Goal: Transaction & Acquisition: Purchase product/service

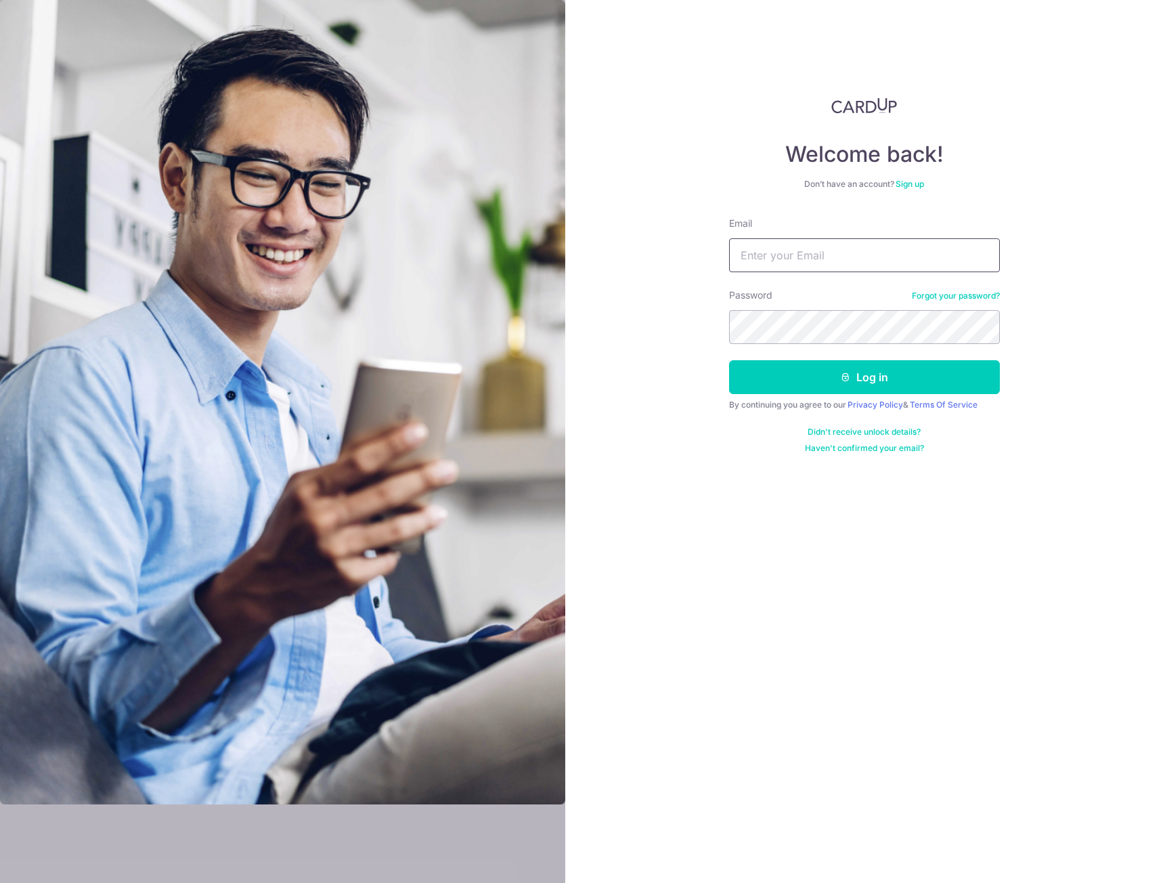
click at [766, 261] on input "Email" at bounding box center [864, 255] width 271 height 34
type input "malcolm.chua@babbitt.sg"
click at [852, 376] on button "Log in" at bounding box center [864, 377] width 271 height 34
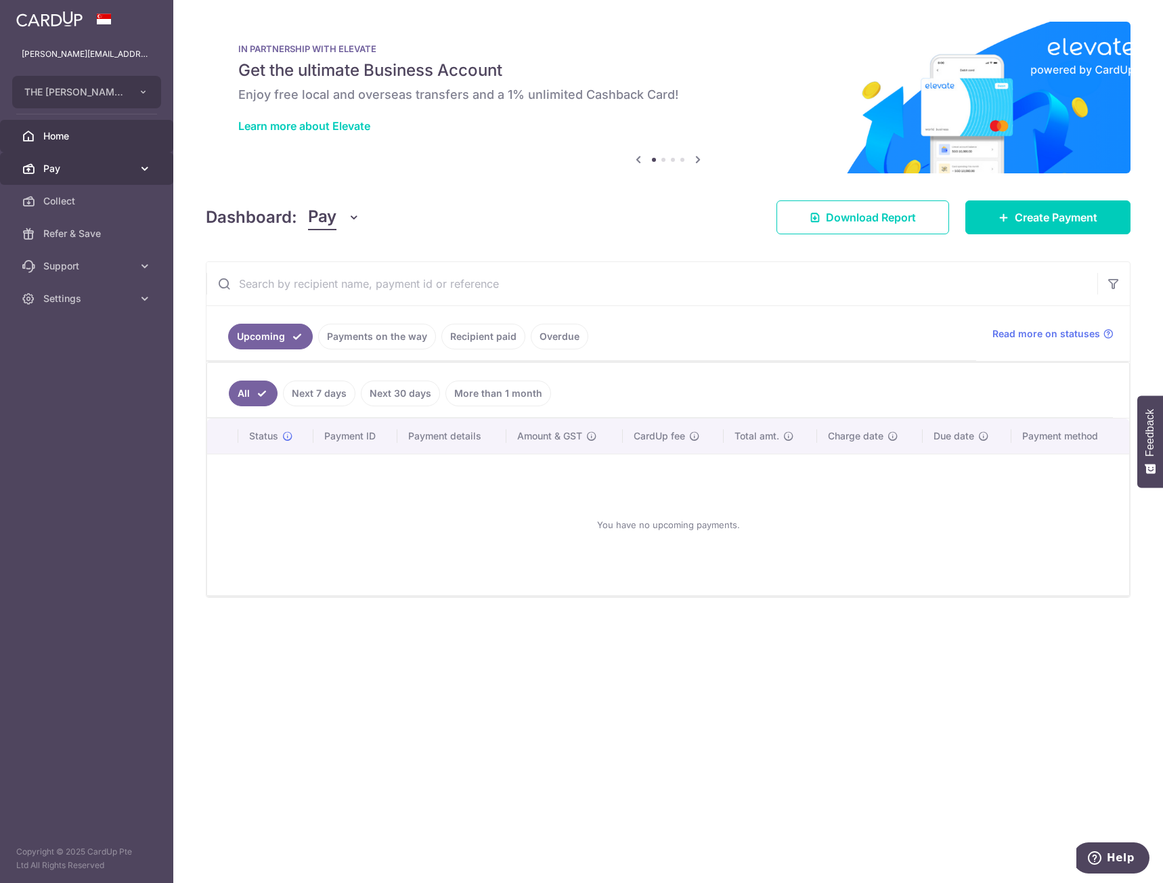
click at [89, 173] on span "Pay" at bounding box center [87, 169] width 89 height 14
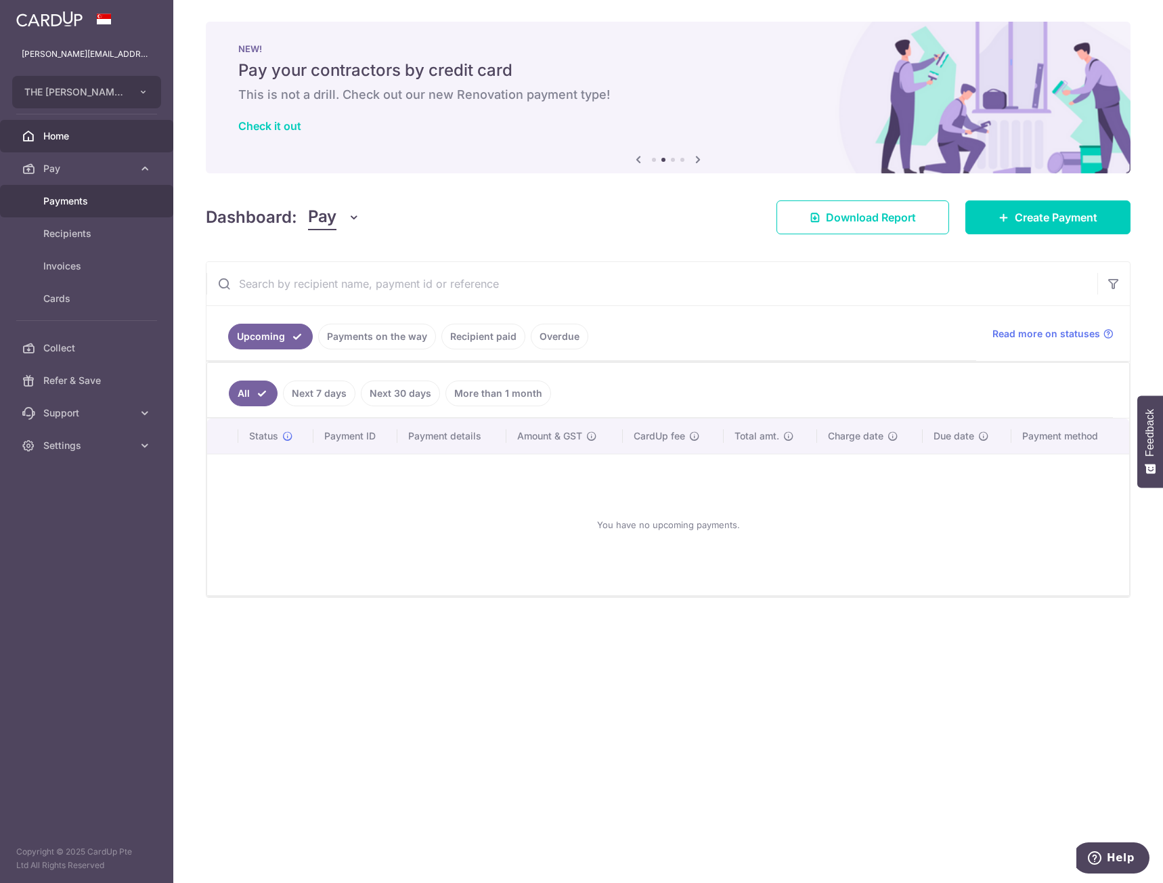
click at [91, 199] on span "Payments" at bounding box center [87, 201] width 89 height 14
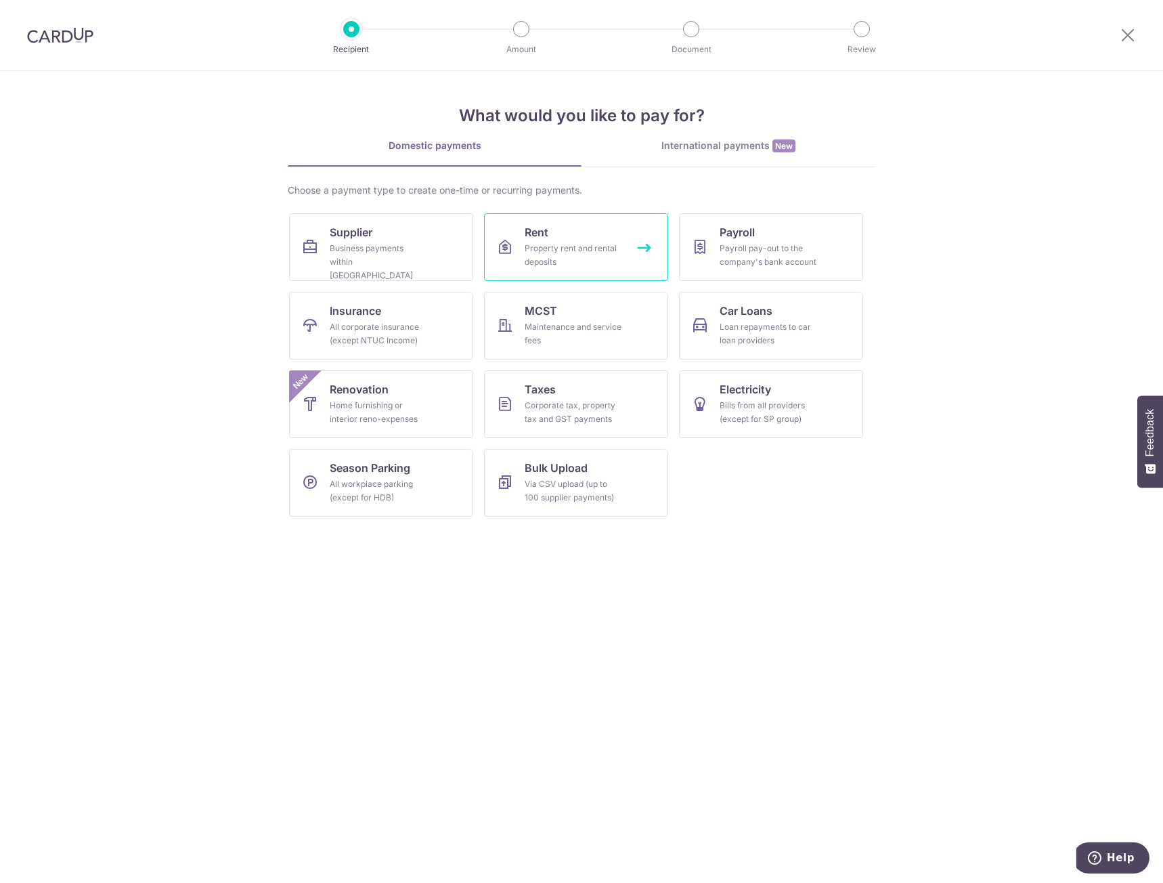
click at [566, 243] on div "Property rent and rental deposits" at bounding box center [573, 255] width 97 height 27
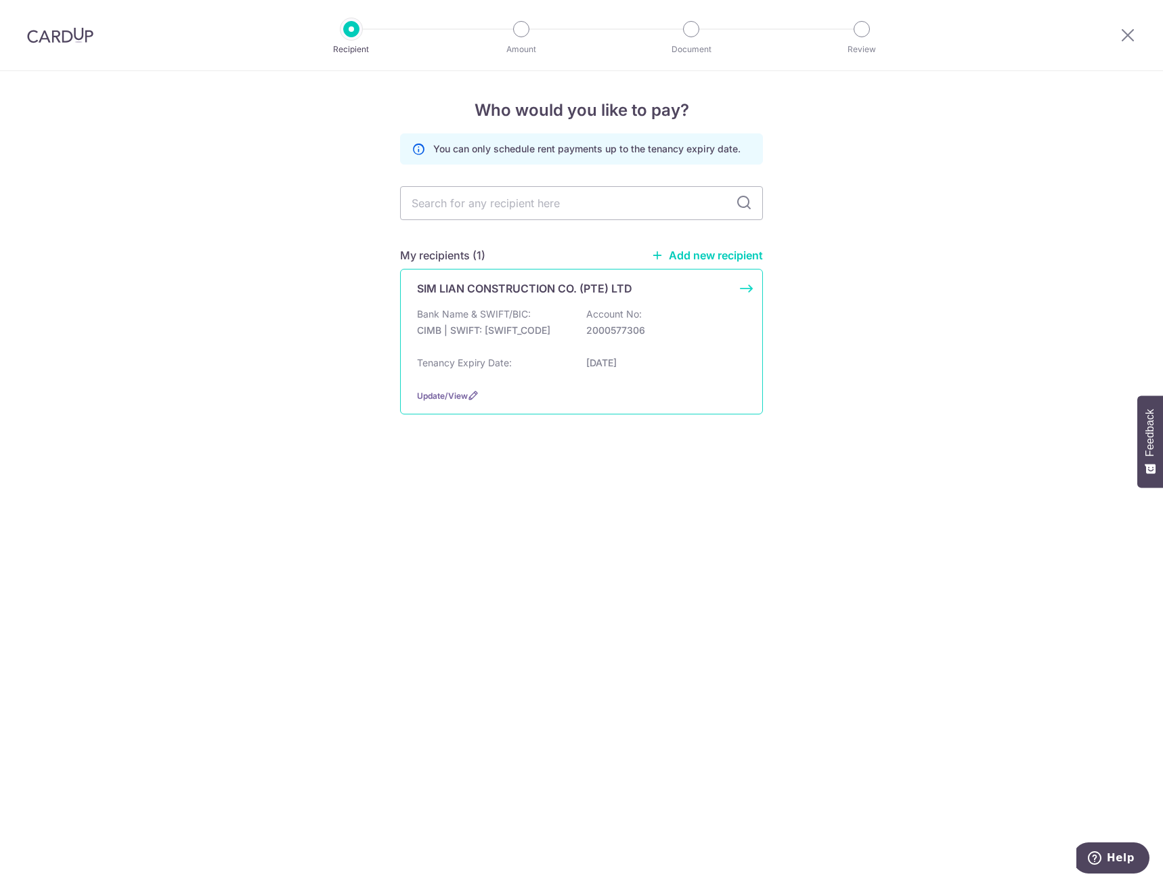
click at [569, 305] on div "SIM LIAN CONSTRUCTION CO. (PTE) LTD Bank Name & SWIFT/BIC: CIMB | SWIFT: CIBBSG…" at bounding box center [581, 342] width 363 height 146
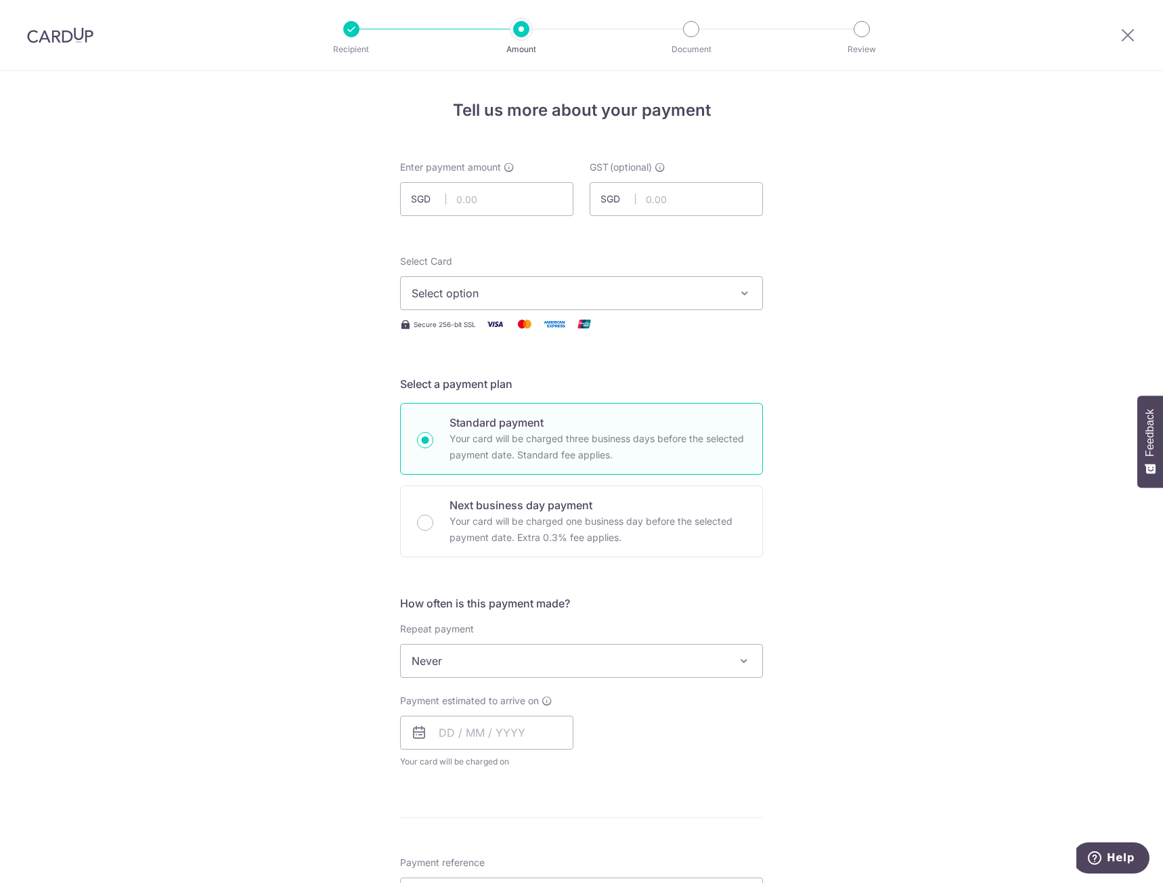
click at [531, 288] on span "Select option" at bounding box center [569, 293] width 315 height 16
click at [436, 334] on span "Add credit card" at bounding box center [593, 331] width 315 height 14
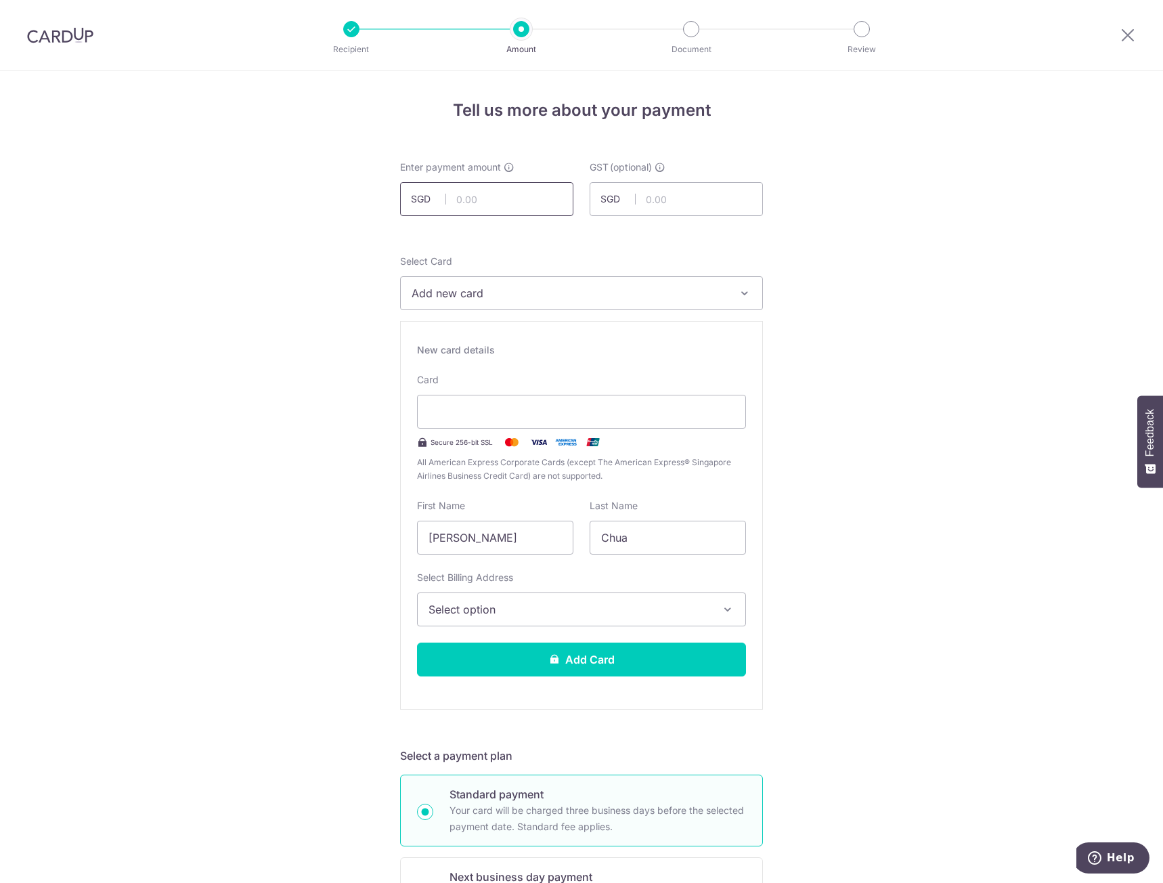
click at [468, 198] on input "text" at bounding box center [486, 199] width 173 height 34
type input "9,047.00"
click at [489, 604] on span "Select option" at bounding box center [569, 609] width 282 height 16
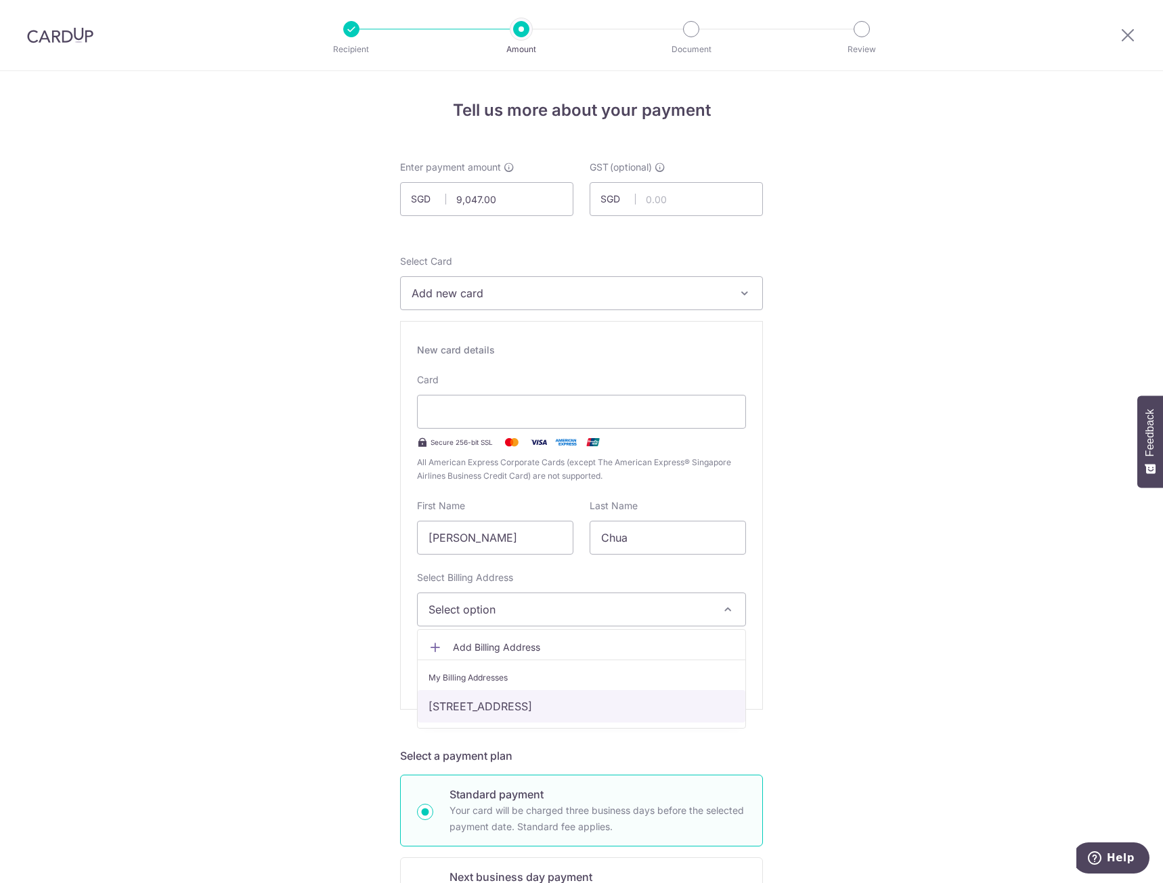
click at [516, 708] on link "22, LORNIE ROAD, Singapore, Singapore-298710" at bounding box center [582, 706] width 328 height 32
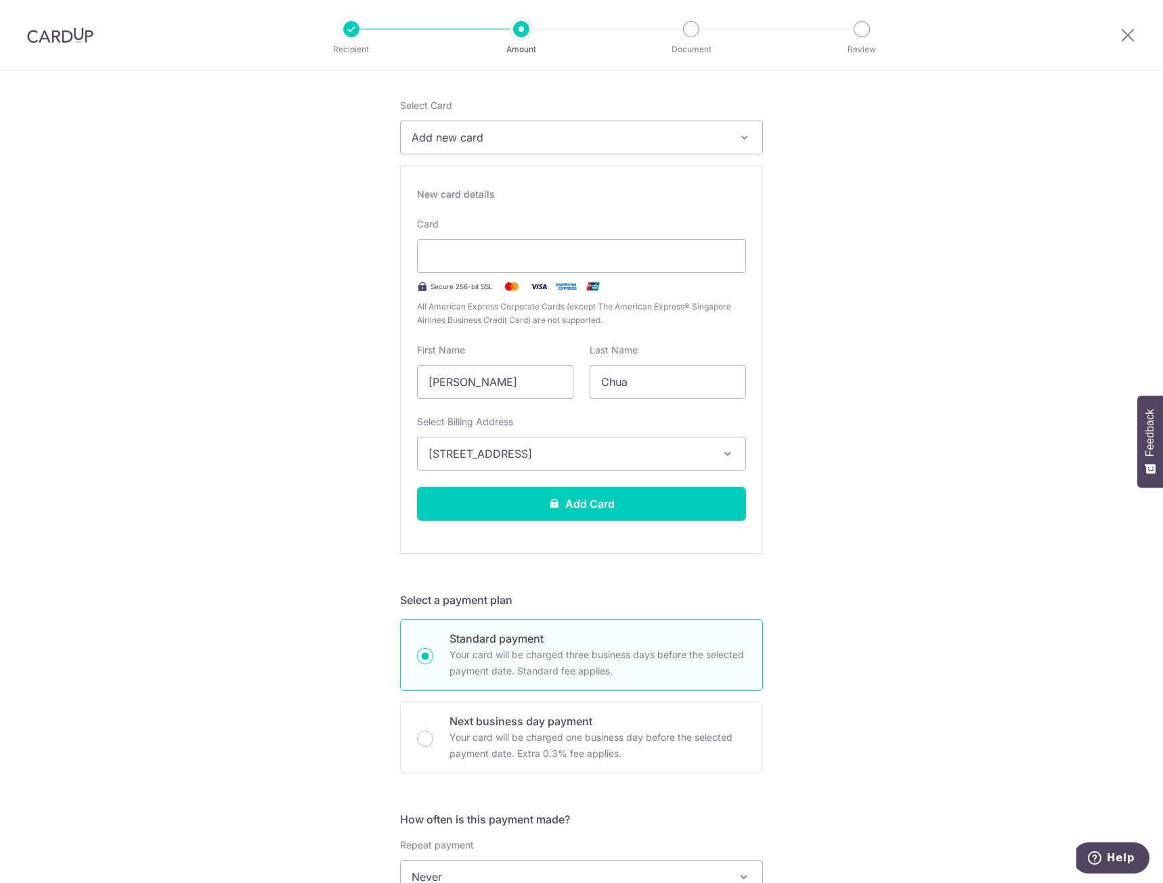
scroll to position [203, 0]
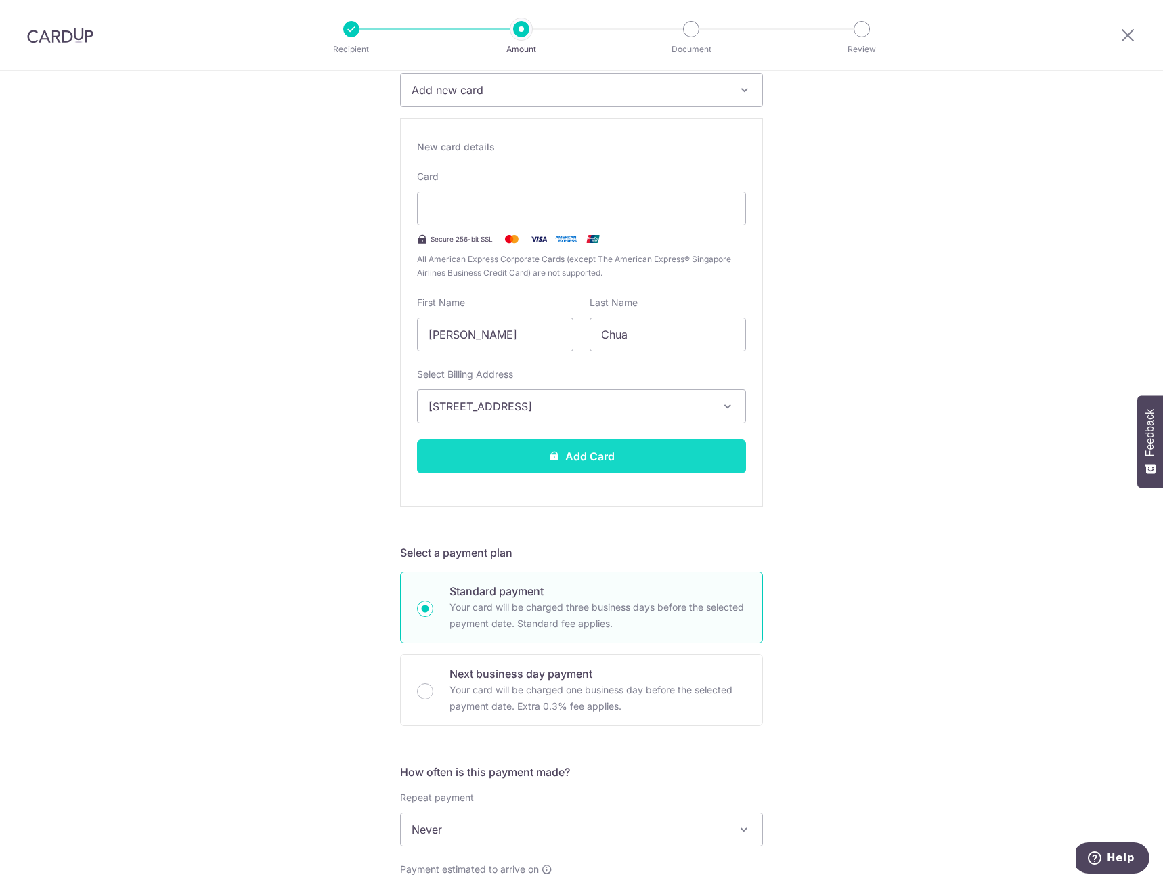
click at [543, 462] on button "Add Card" at bounding box center [581, 456] width 329 height 34
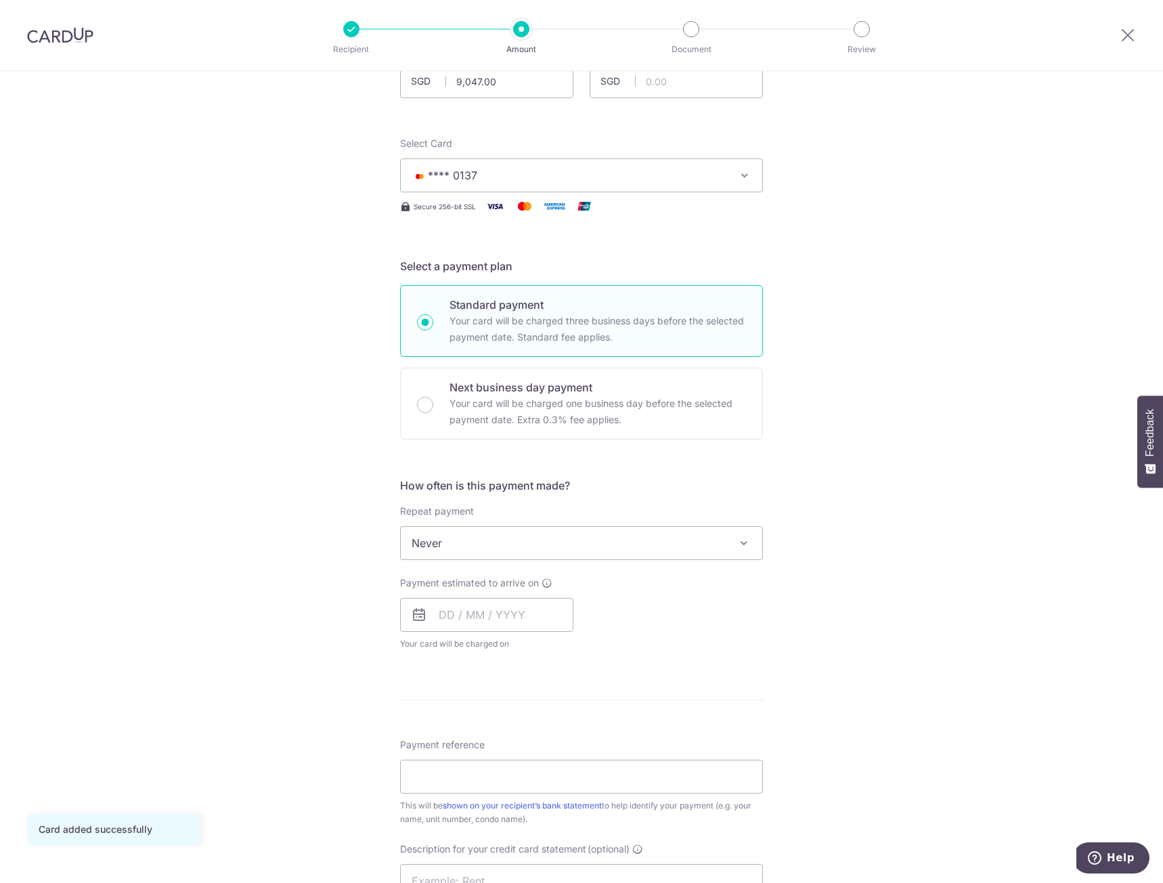
scroll to position [135, 0]
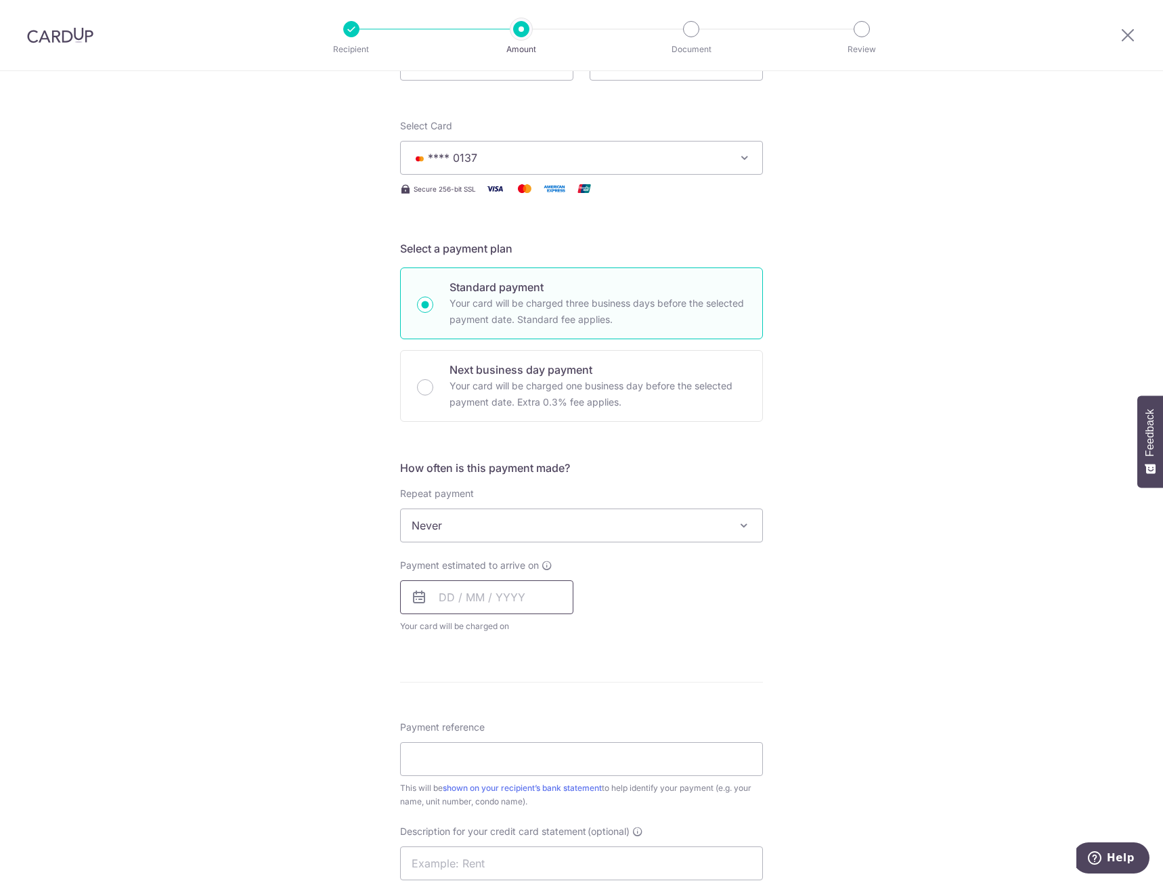
click at [470, 606] on input "text" at bounding box center [486, 597] width 173 height 34
click at [592, 631] on link "Next" at bounding box center [591, 633] width 16 height 16
click at [423, 628] on link "Prev" at bounding box center [425, 633] width 16 height 16
click at [489, 633] on select "Sep Oct Nov Dec" at bounding box center [477, 633] width 36 height 11
click at [502, 696] on link "1" at bounding box center [509, 693] width 22 height 22
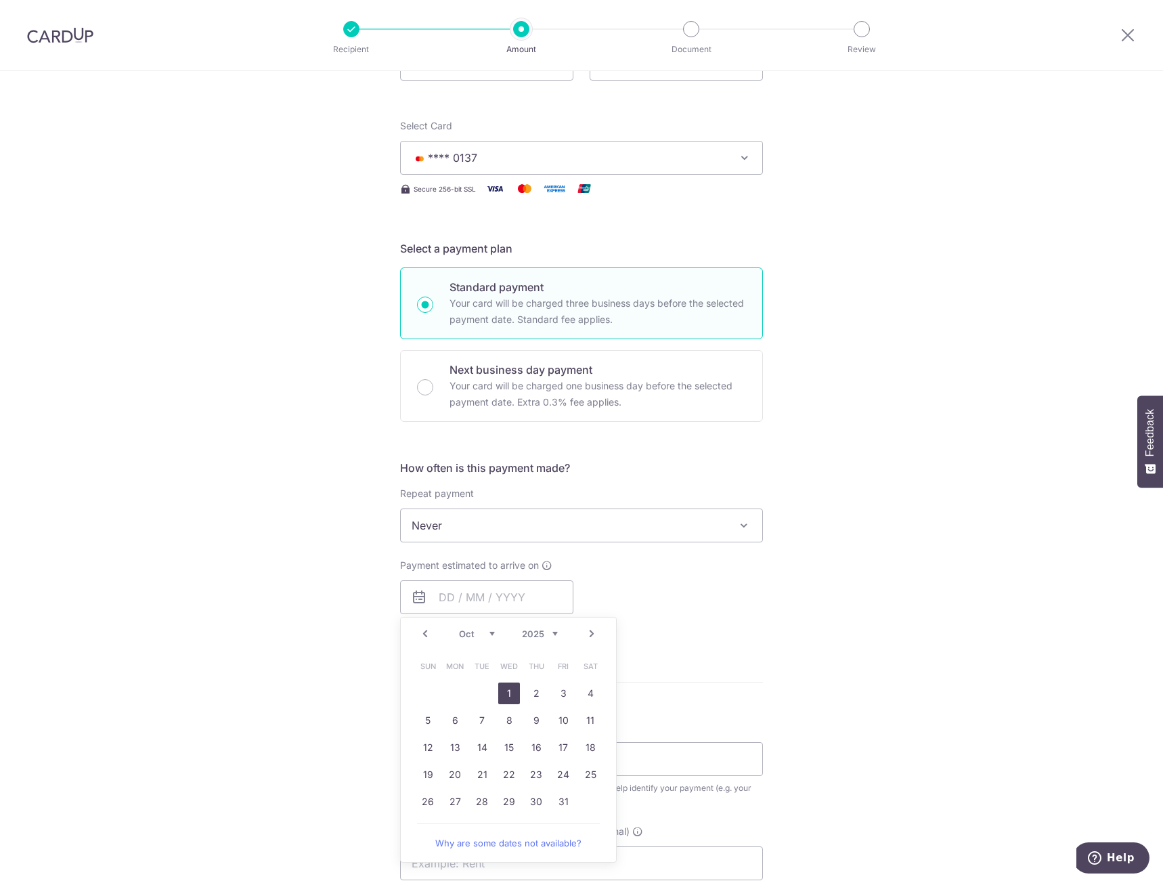
type input "01/10/2025"
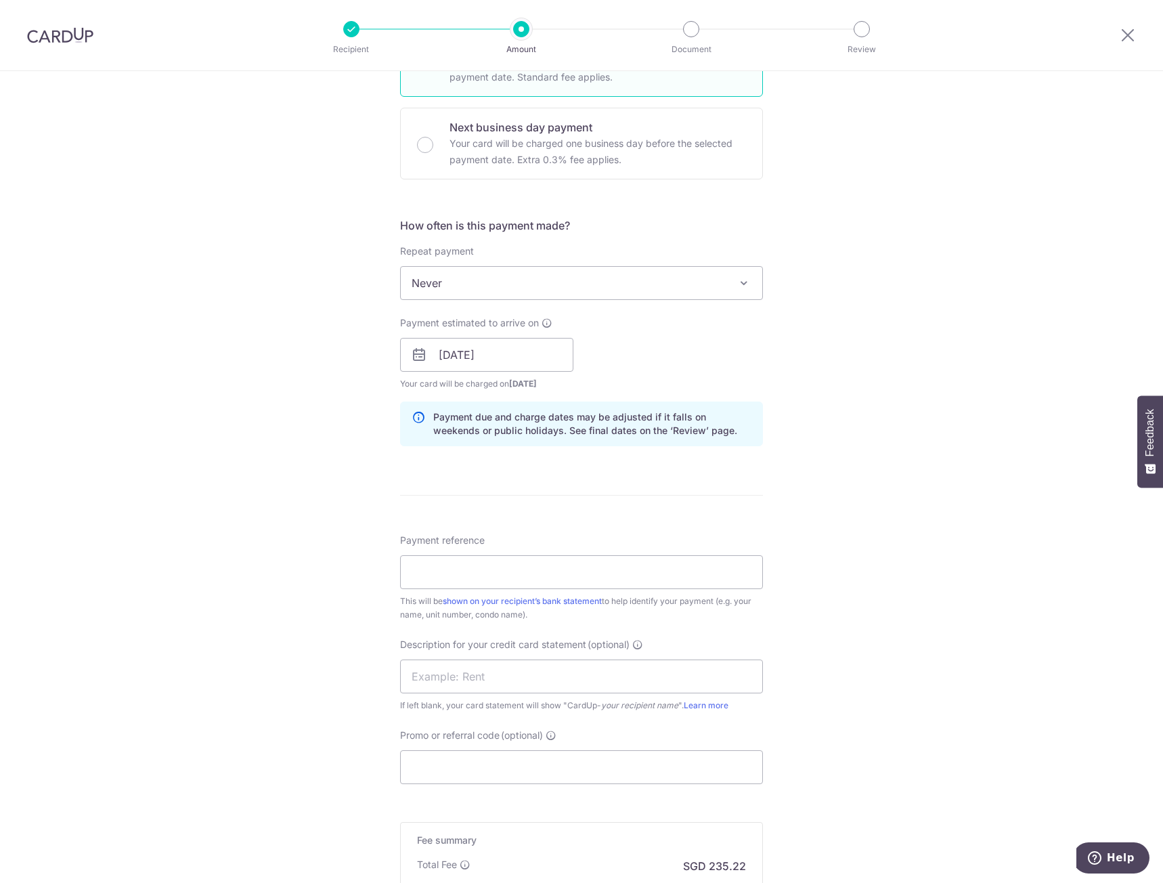
scroll to position [406, 0]
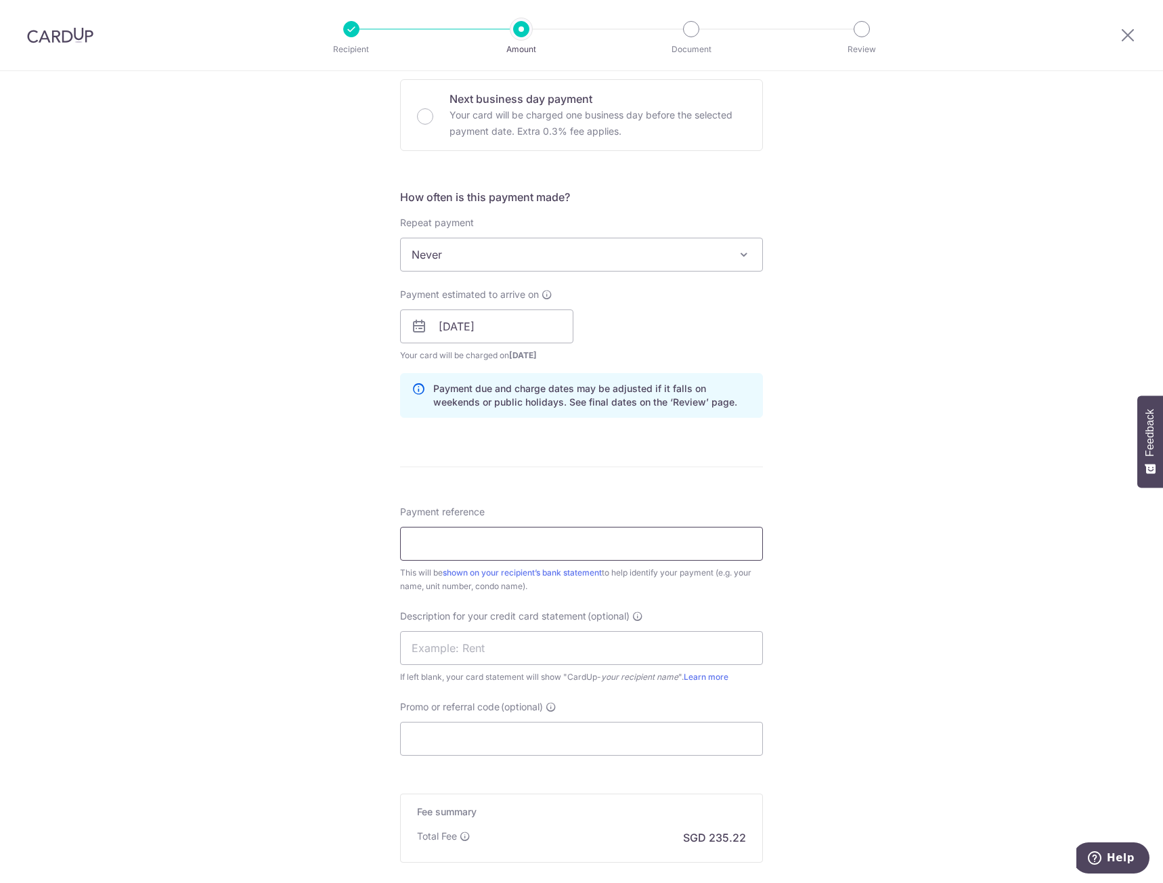
click at [525, 549] on input "Payment reference" at bounding box center [581, 544] width 363 height 34
type input "RENTAL - 52 HILLVIEW"
click at [491, 650] on input "text" at bounding box center [581, 648] width 363 height 34
type input "52 HILLVIEW"
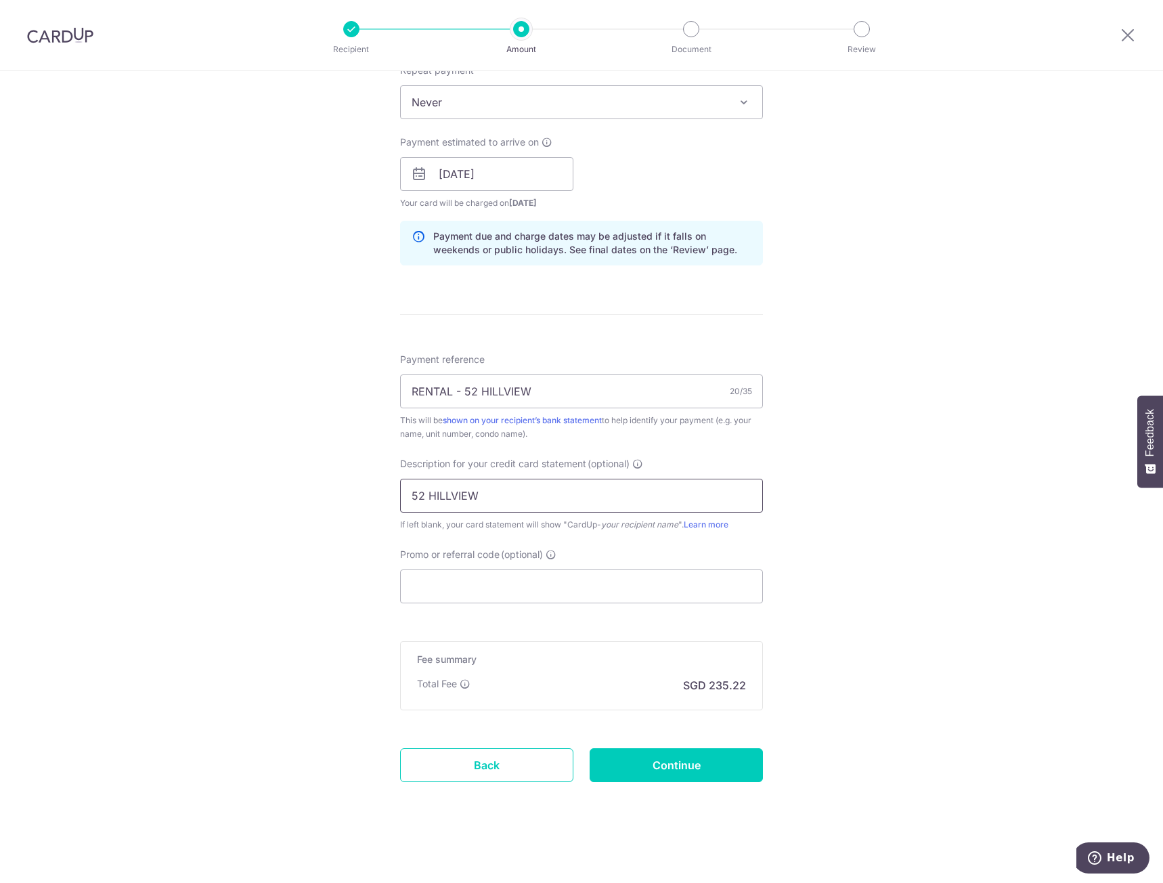
scroll to position [559, 0]
click at [484, 592] on input "Promo or referral code (optional)" at bounding box center [581, 586] width 363 height 34
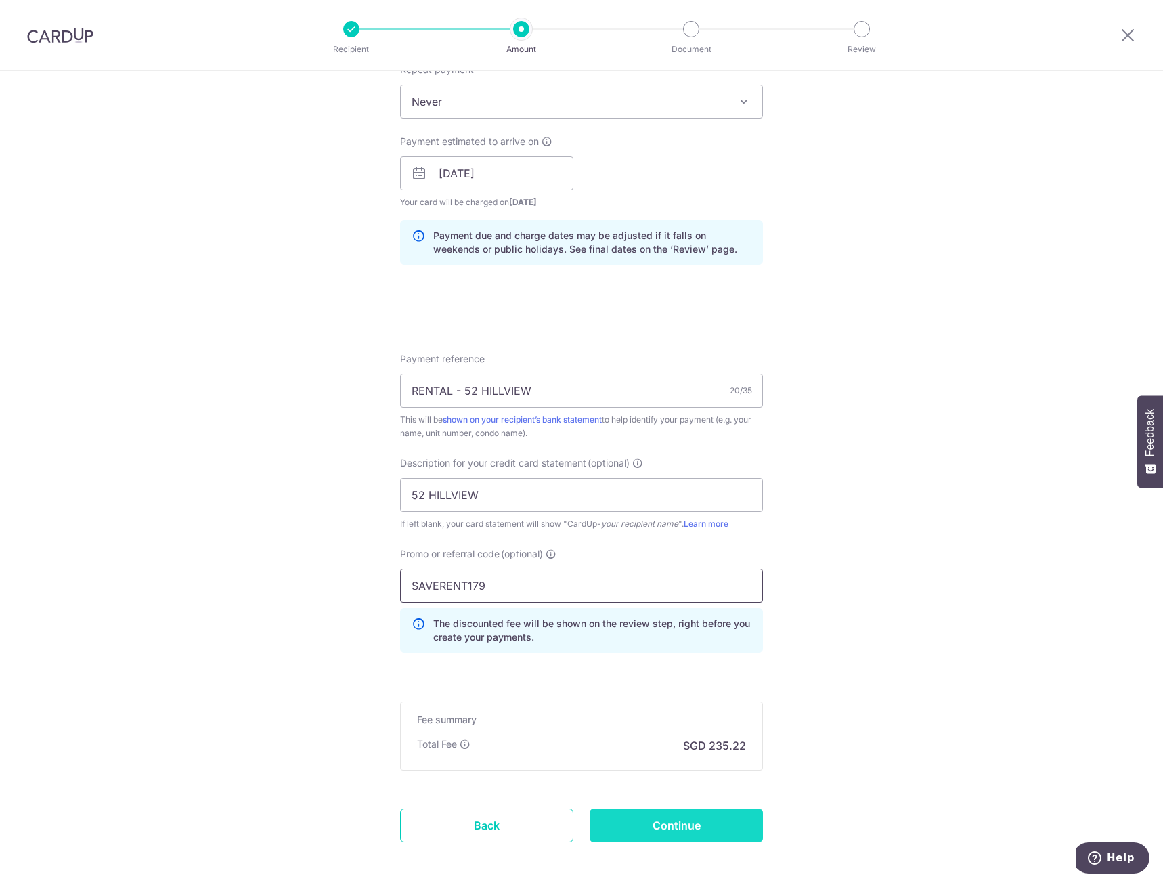
type input "SAVERENT179"
click at [648, 837] on input "Continue" at bounding box center [676, 825] width 173 height 34
type input "Create Schedule"
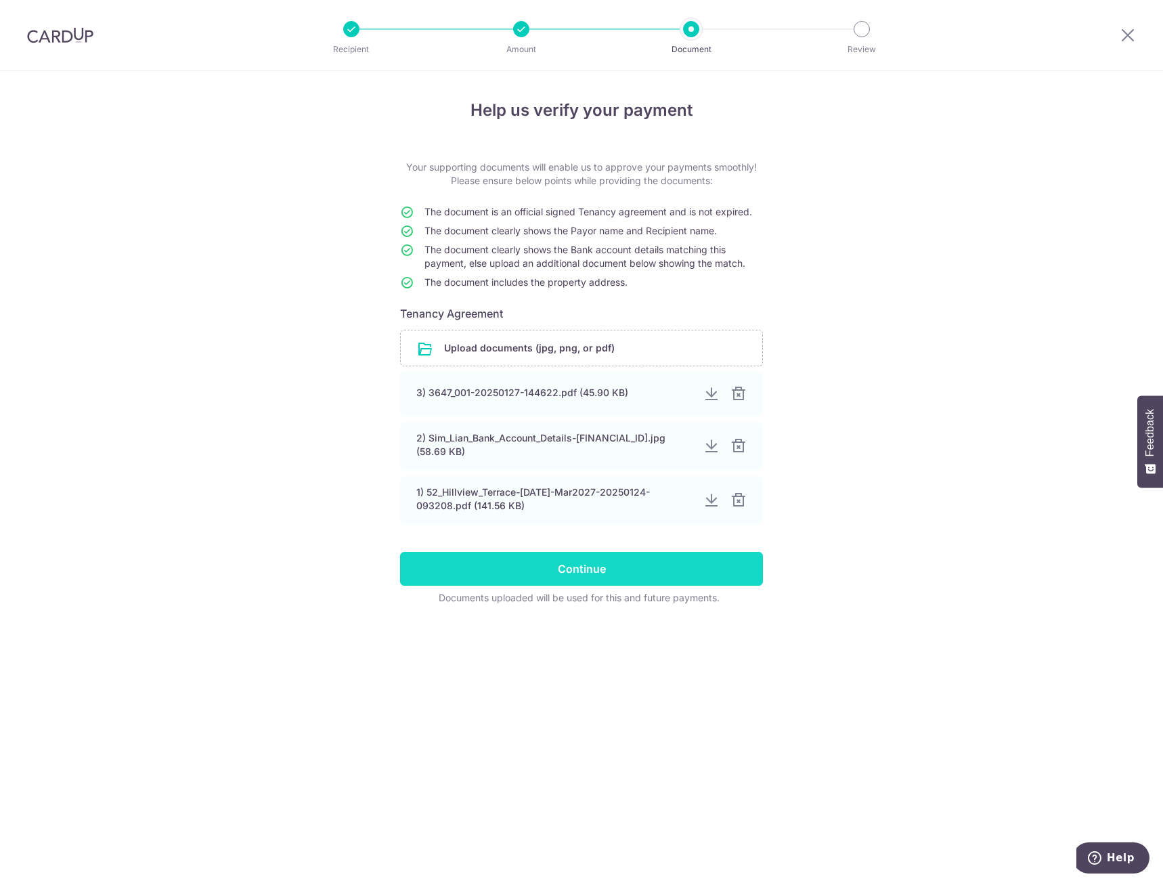
click at [583, 577] on input "Continue" at bounding box center [581, 569] width 363 height 34
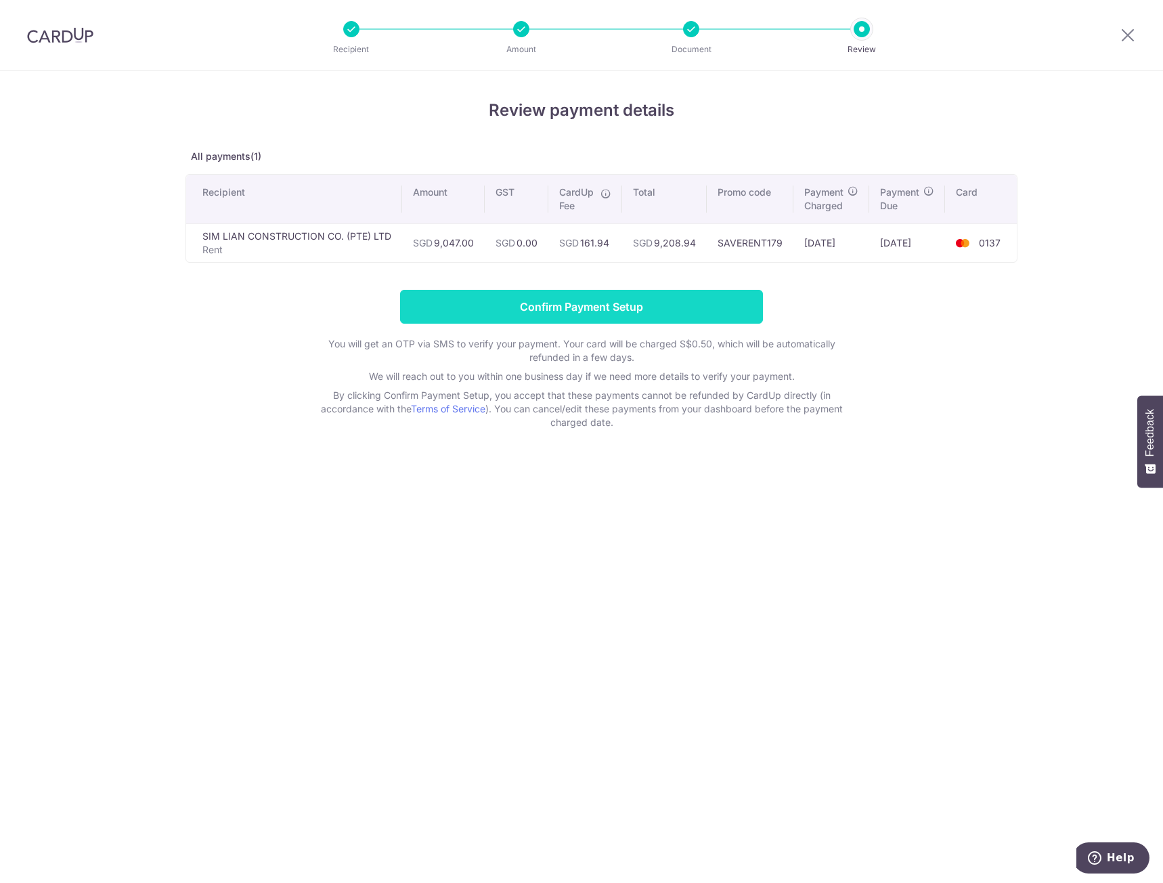
click at [598, 302] on input "Confirm Payment Setup" at bounding box center [581, 307] width 363 height 34
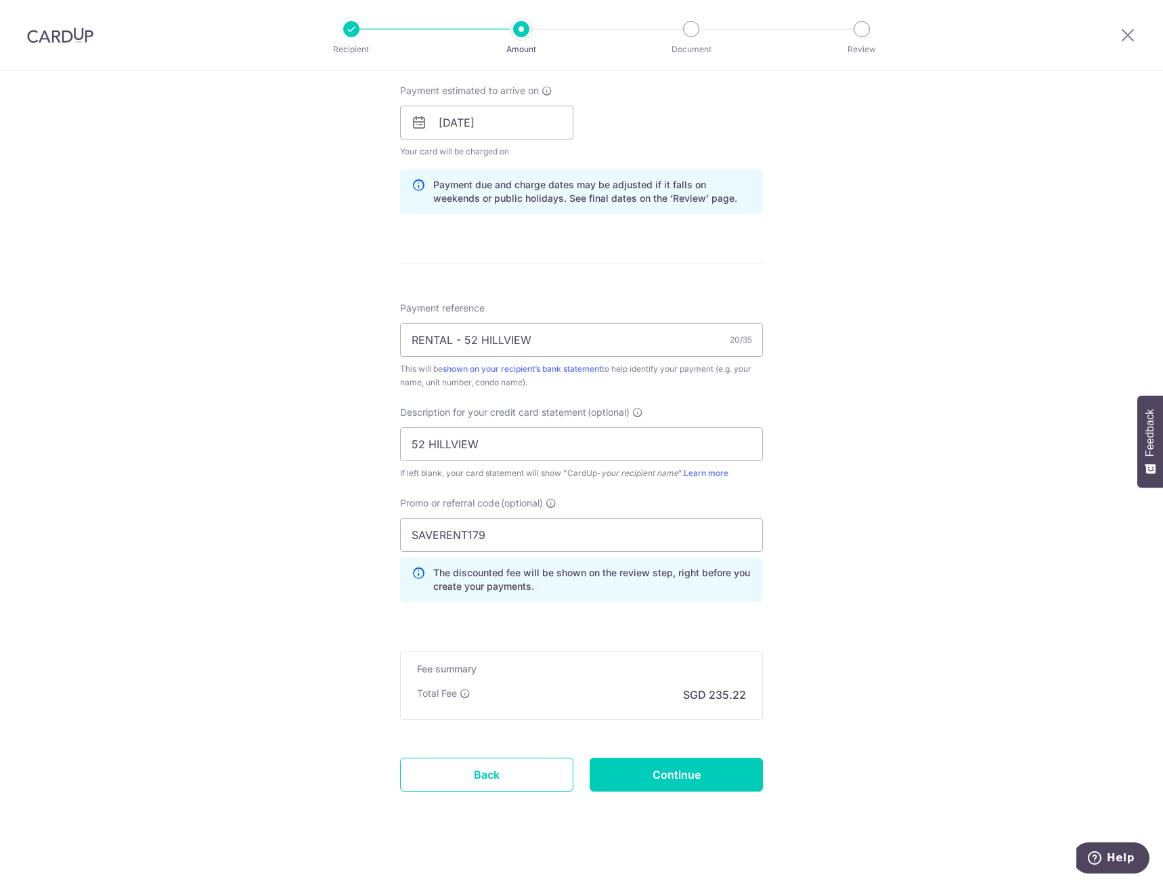
scroll to position [676, 0]
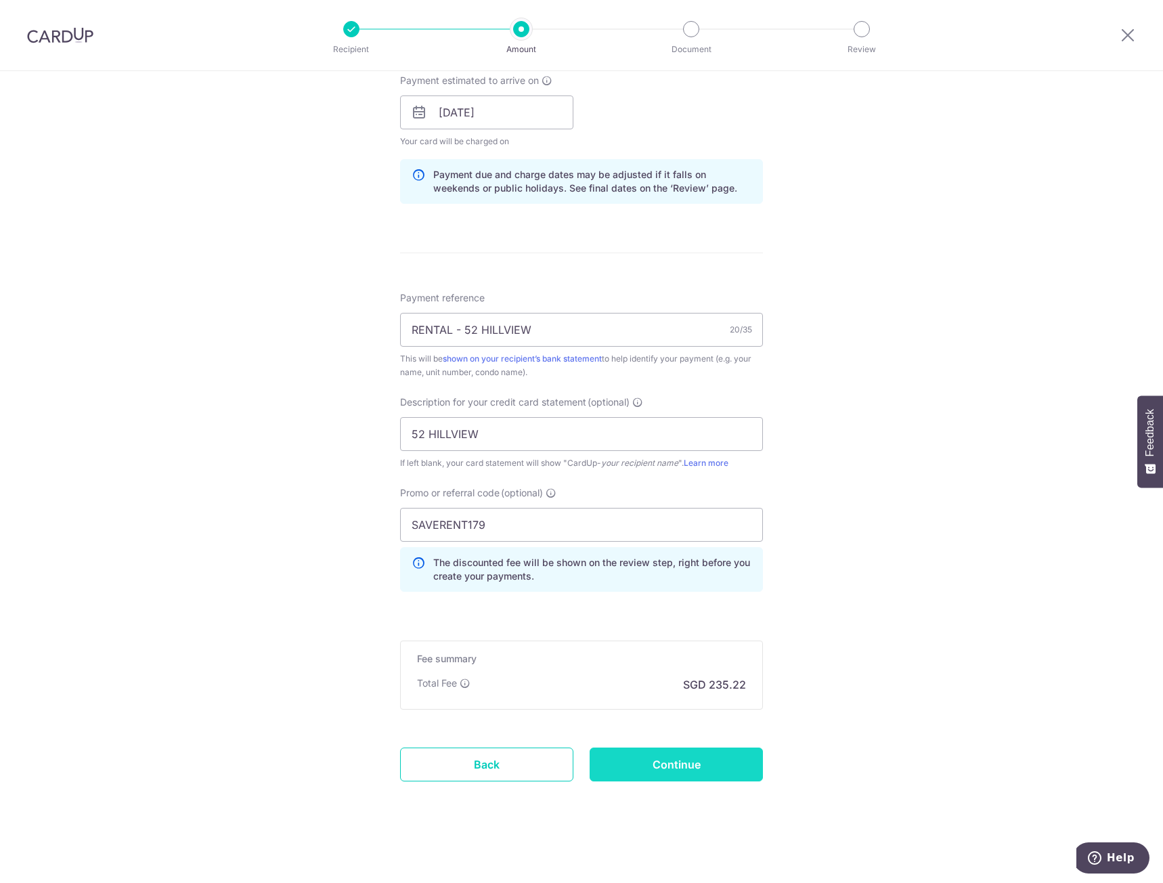
click at [677, 771] on input "Continue" at bounding box center [676, 764] width 173 height 34
type input "Update Schedule"
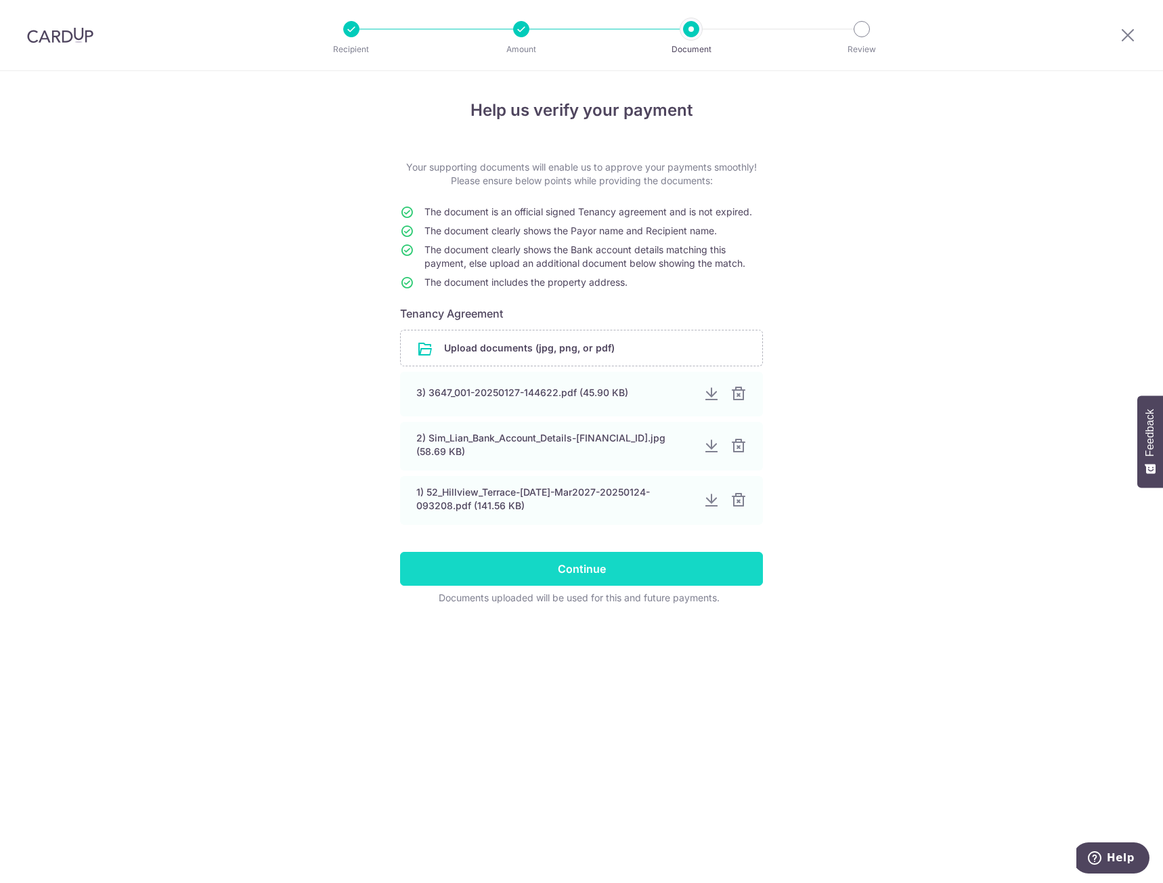
click at [579, 560] on input "Continue" at bounding box center [581, 569] width 363 height 34
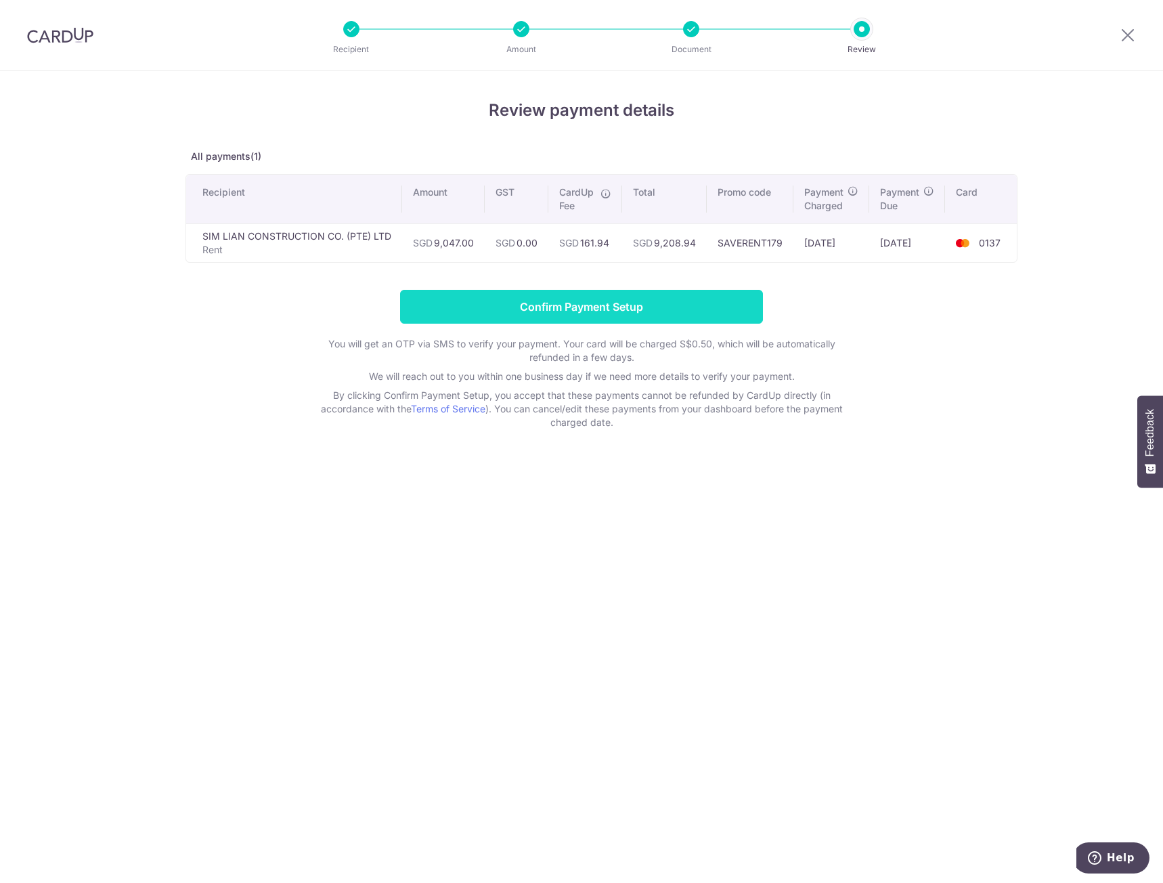
click at [598, 305] on input "Confirm Payment Setup" at bounding box center [581, 307] width 363 height 34
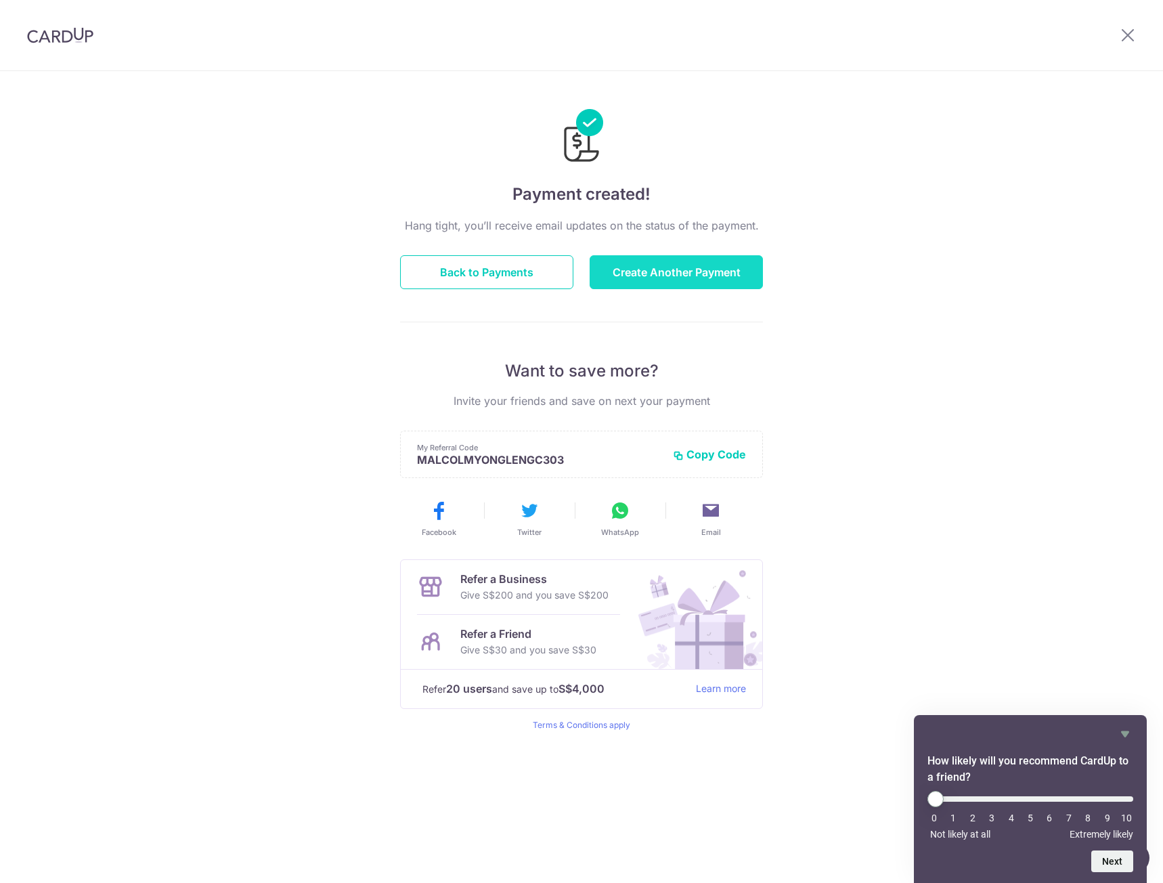
click at [650, 263] on button "Create Another Payment" at bounding box center [676, 272] width 173 height 34
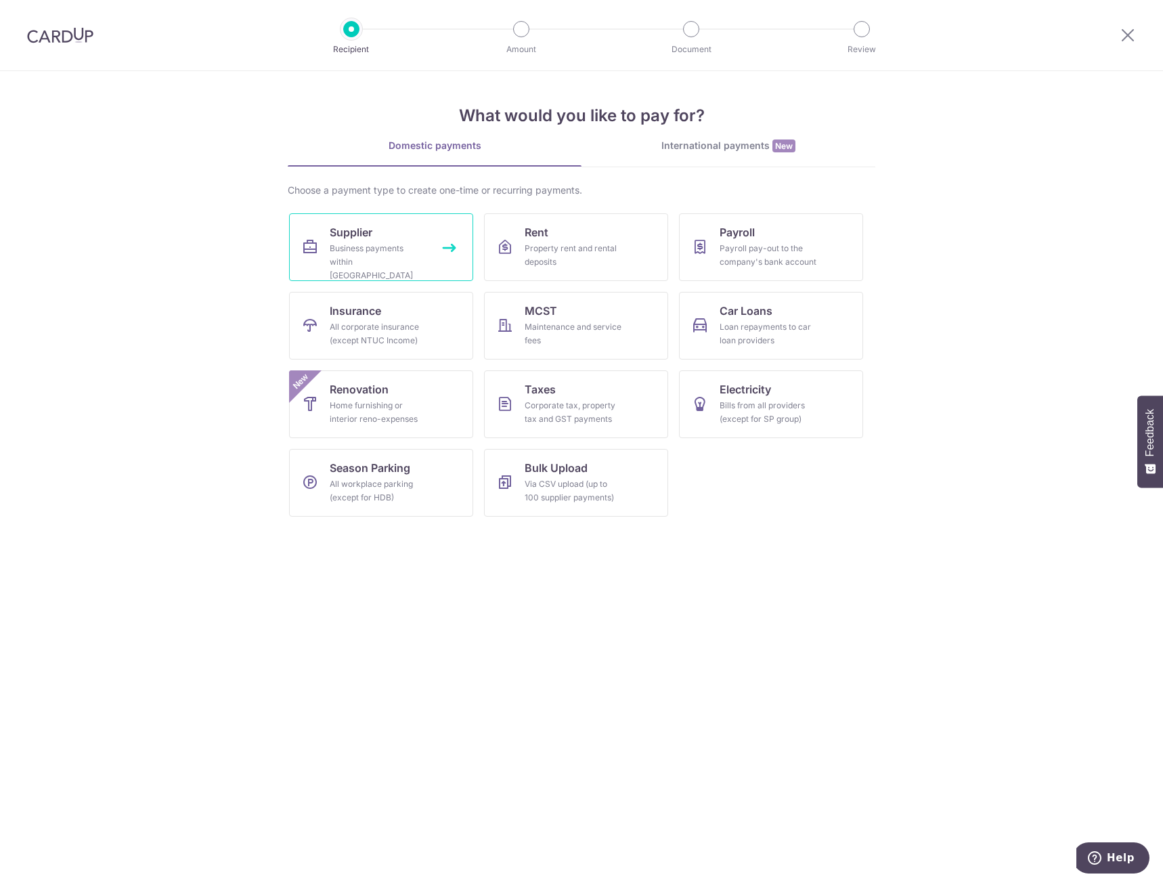
click at [358, 263] on div "Business payments within Singapore" at bounding box center [378, 262] width 97 height 41
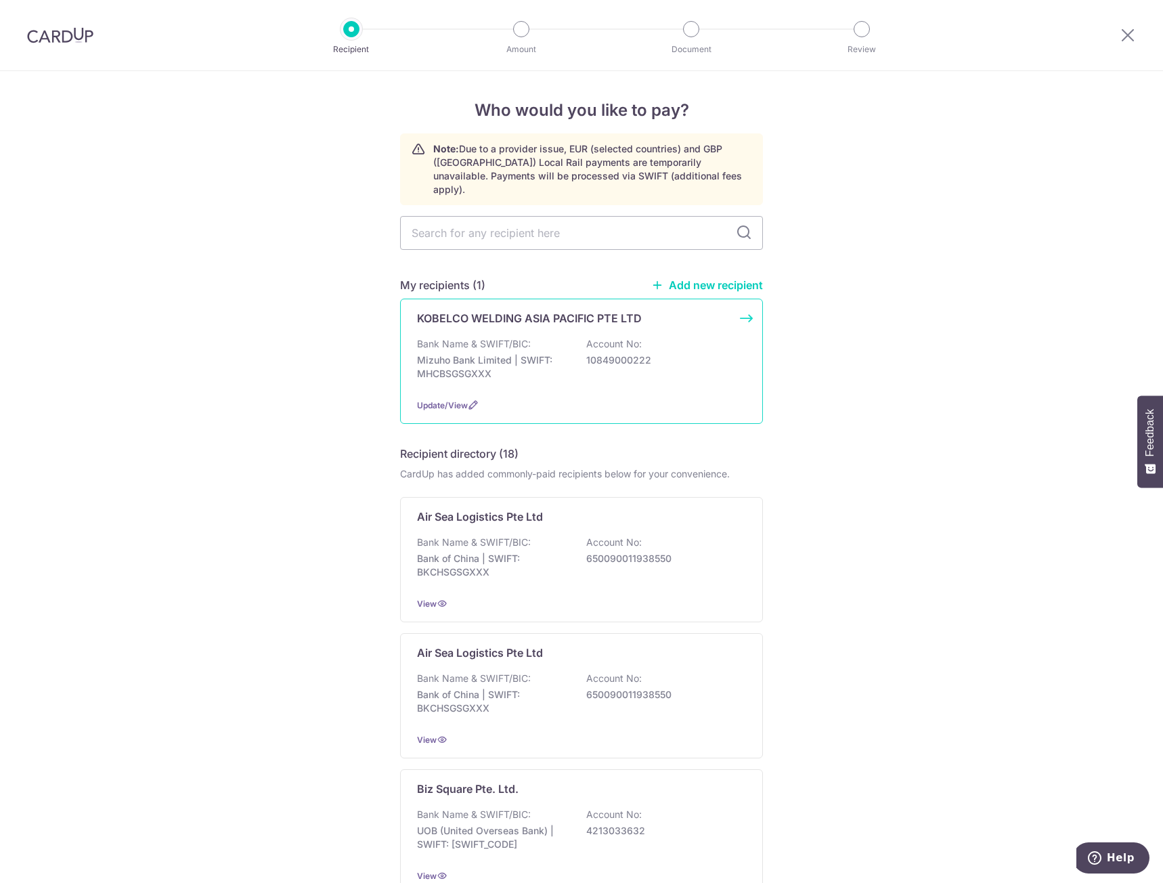
click at [496, 337] on p "Bank Name & SWIFT/BIC:" at bounding box center [474, 344] width 114 height 14
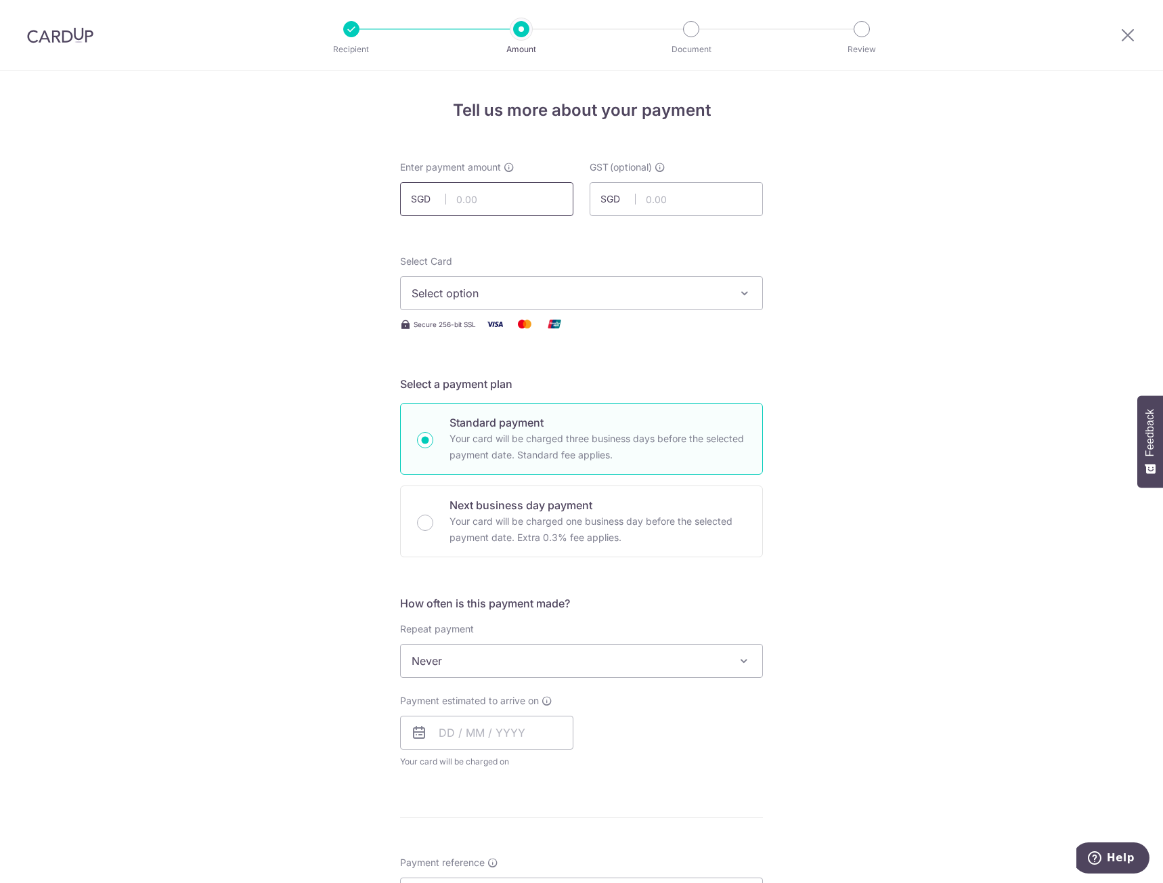
click at [483, 206] on input "text" at bounding box center [486, 199] width 173 height 34
type input "128,447.24"
click at [240, 296] on div "Tell us more about your payment Enter payment amount SGD 128,447.24 128447.24 G…" at bounding box center [581, 728] width 1163 height 1315
click at [479, 289] on span "Select option" at bounding box center [569, 293] width 315 height 16
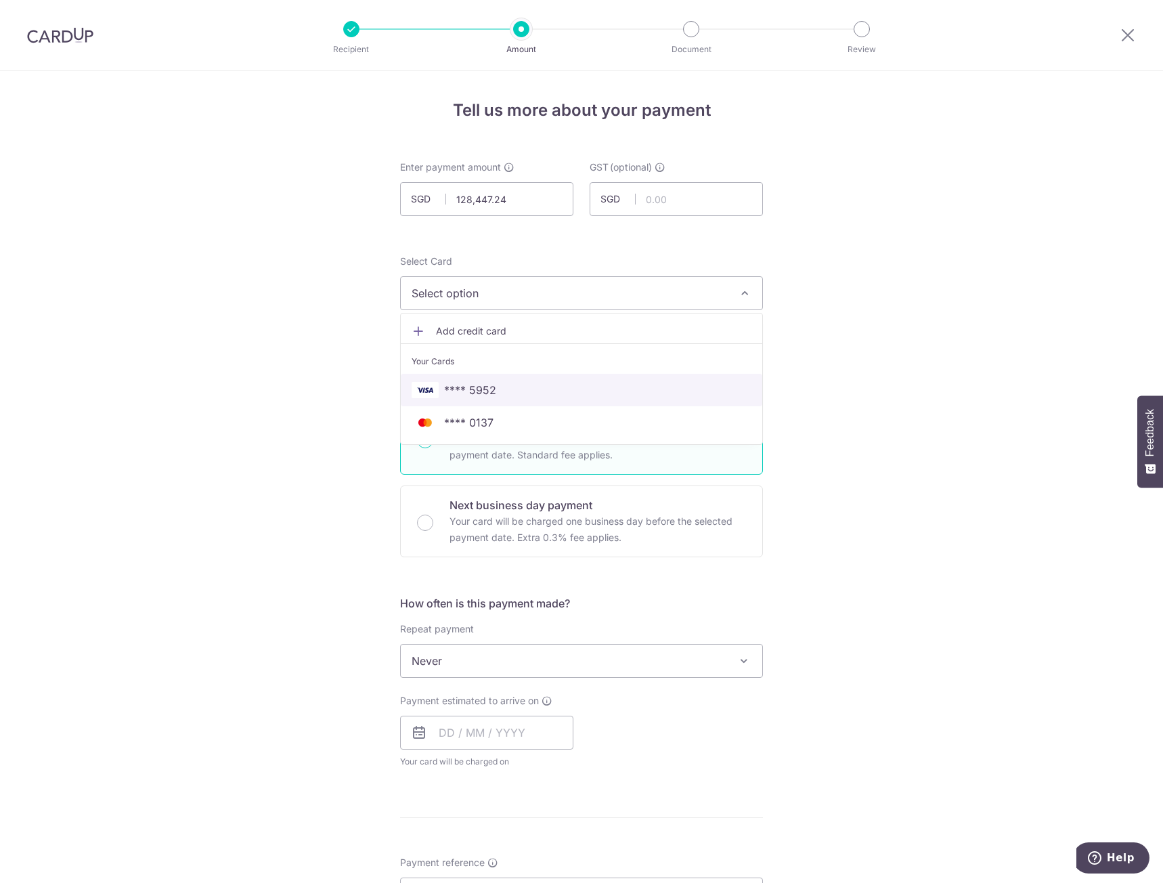
click at [478, 391] on span "**** 5952" at bounding box center [470, 390] width 52 height 16
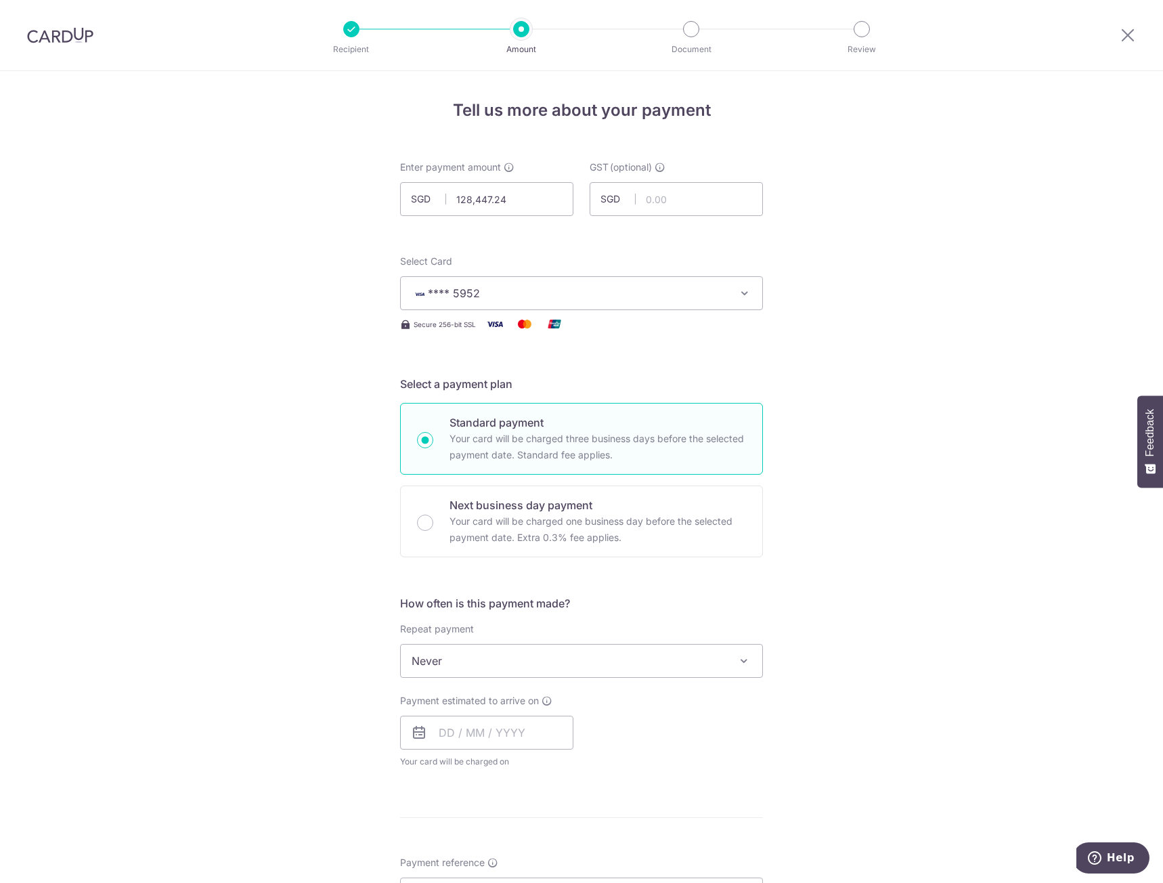
scroll to position [135, 0]
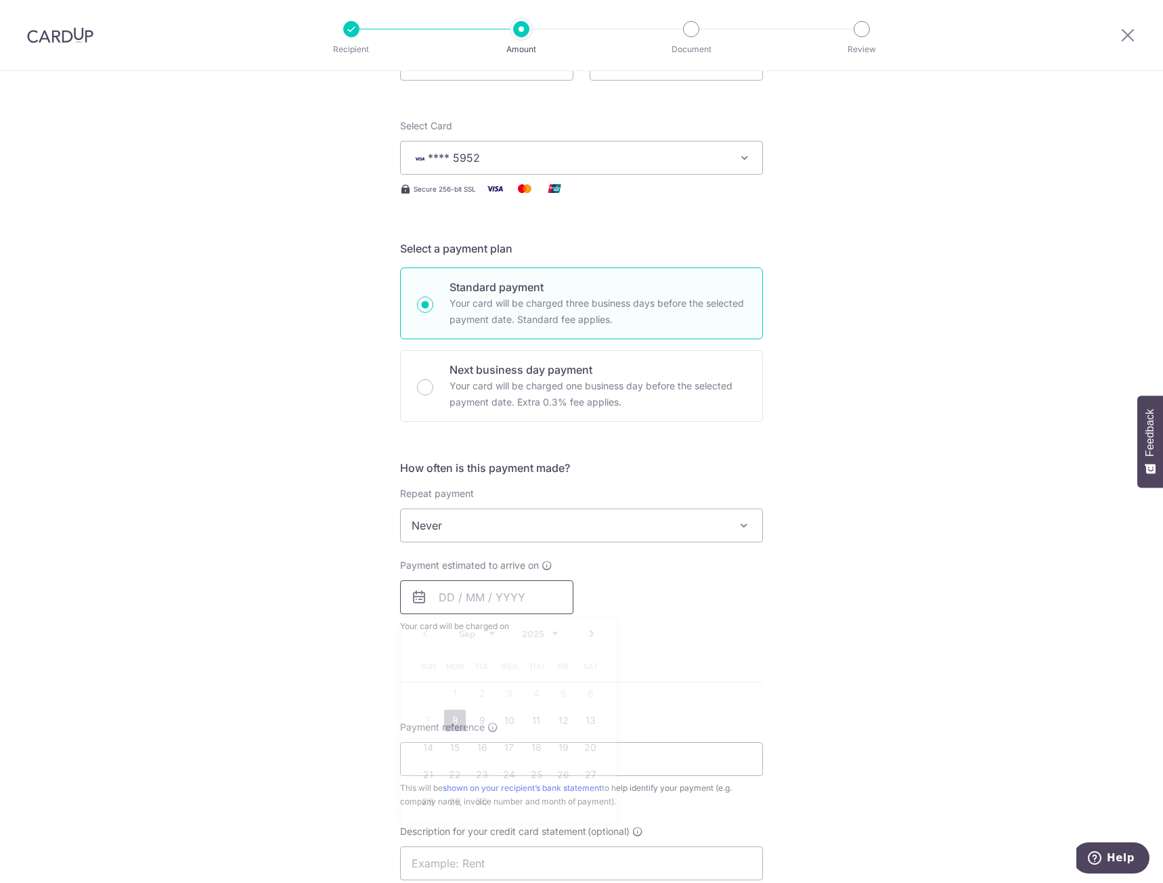
click at [459, 599] on input "text" at bounding box center [486, 597] width 173 height 34
click at [477, 801] on link "30" at bounding box center [482, 802] width 22 height 22
type input "[DATE]"
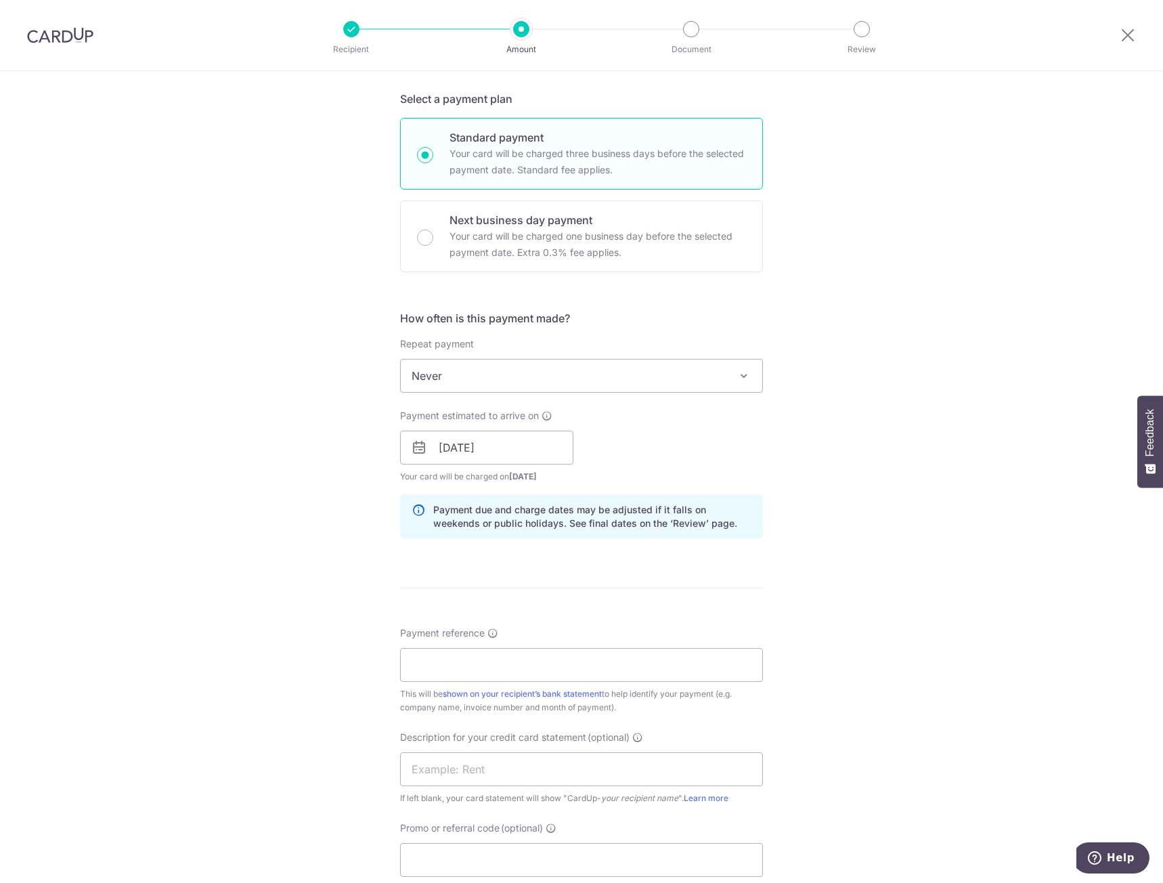
scroll to position [338, 0]
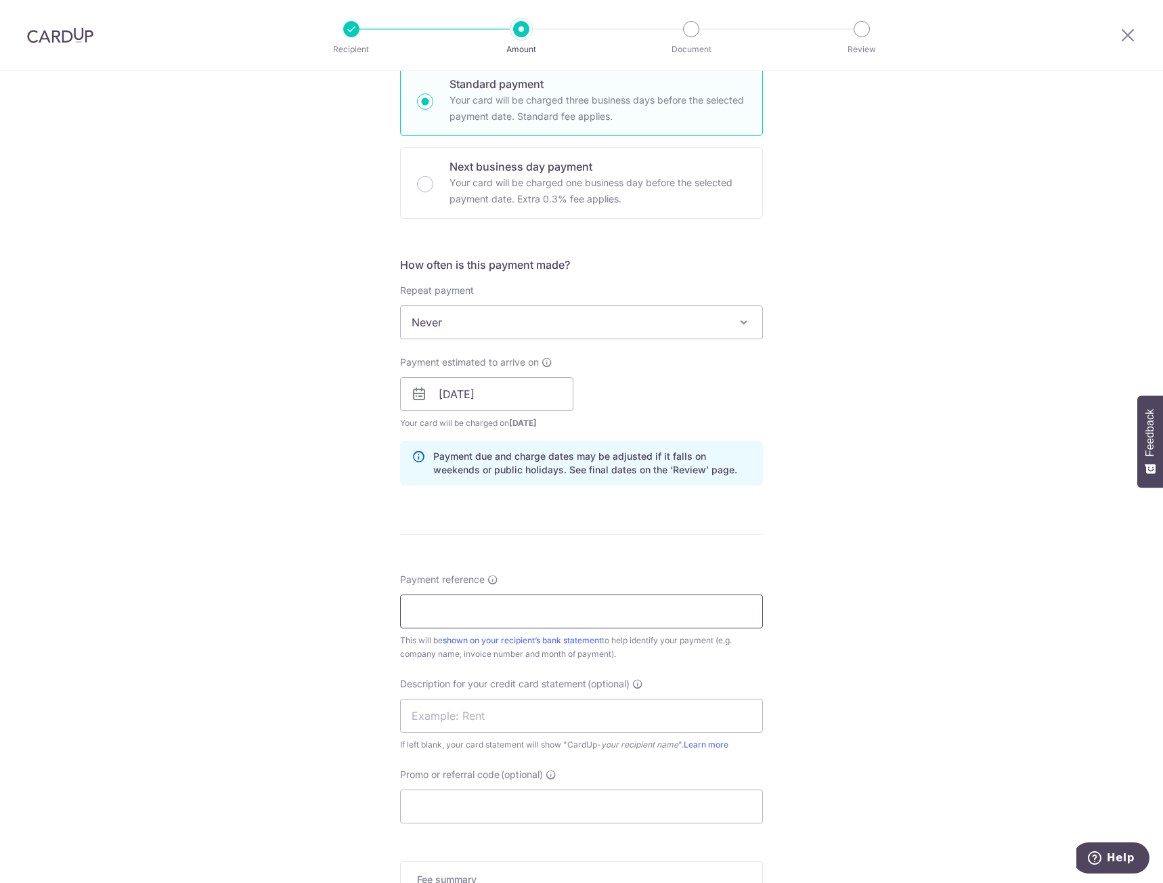
click at [469, 606] on input "Payment reference" at bounding box center [581, 611] width 363 height 34
click at [510, 615] on input "BBT INV- 20250045,20250048,20250089" at bounding box center [581, 611] width 363 height 34
click at [623, 611] on input "BBT INV- 20250561 20250559,20250089" at bounding box center [581, 611] width 363 height 34
drag, startPoint x: 453, startPoint y: 606, endPoint x: 472, endPoint y: 609, distance: 19.9
click at [453, 606] on input "BBT INV- 20250561 20250559,20250562" at bounding box center [581, 611] width 363 height 34
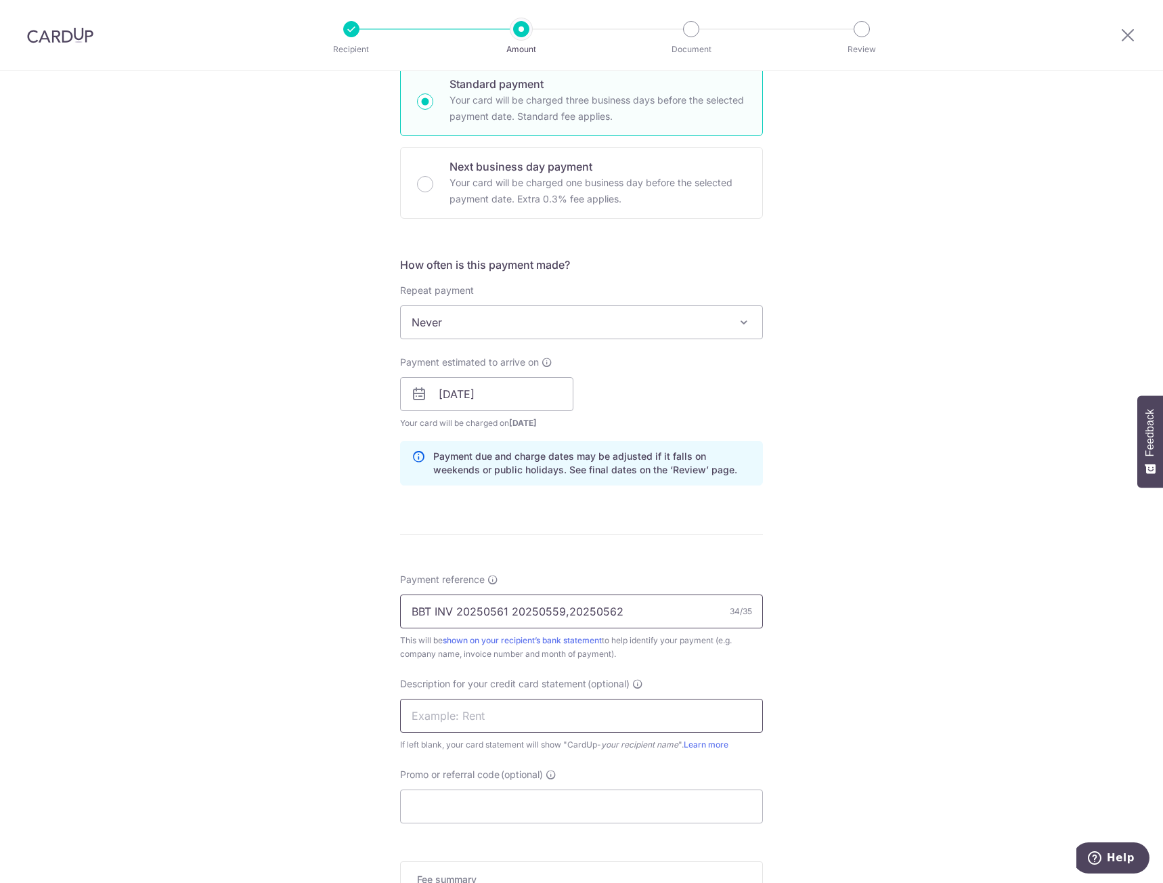
type input "BBT INV 20250561 20250559,20250562"
click at [465, 707] on input "text" at bounding box center [581, 716] width 363 height 34
click at [452, 711] on input "text" at bounding box center [581, 716] width 363 height 34
type input "KOBELCO JUN INV"
click at [345, 691] on div "Tell us more about your payment Enter payment amount SGD 128,447.24 128447.24 G…" at bounding box center [581, 418] width 1163 height 1371
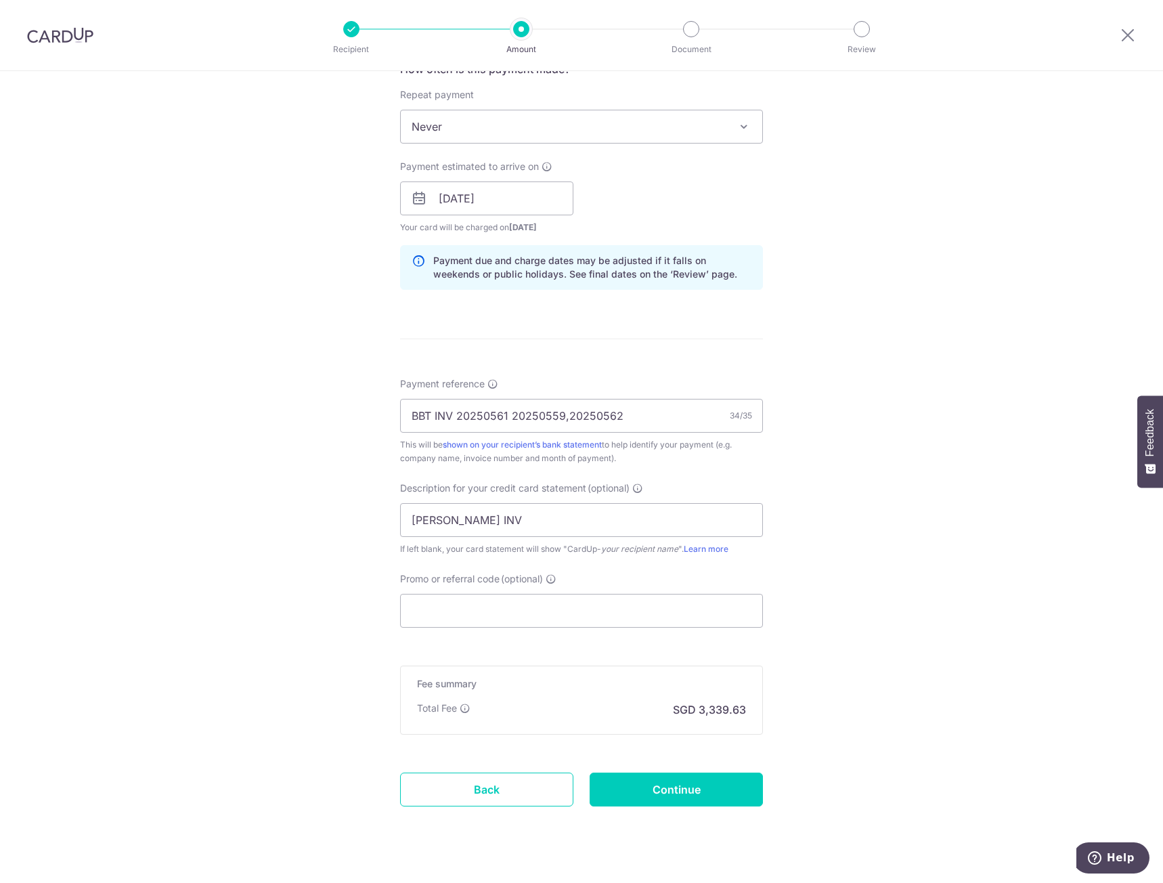
scroll to position [541, 0]
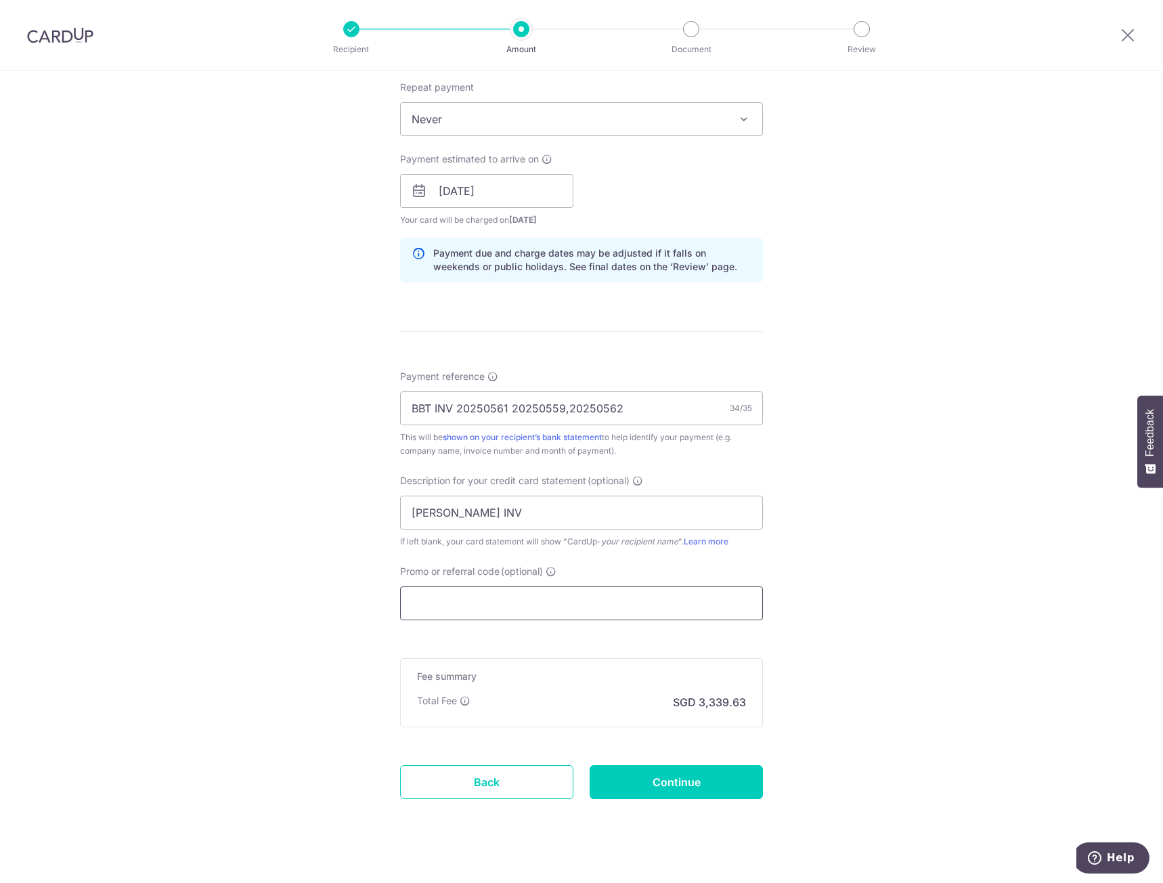
click at [435, 614] on input "Promo or referral code (optional)" at bounding box center [581, 603] width 363 height 34
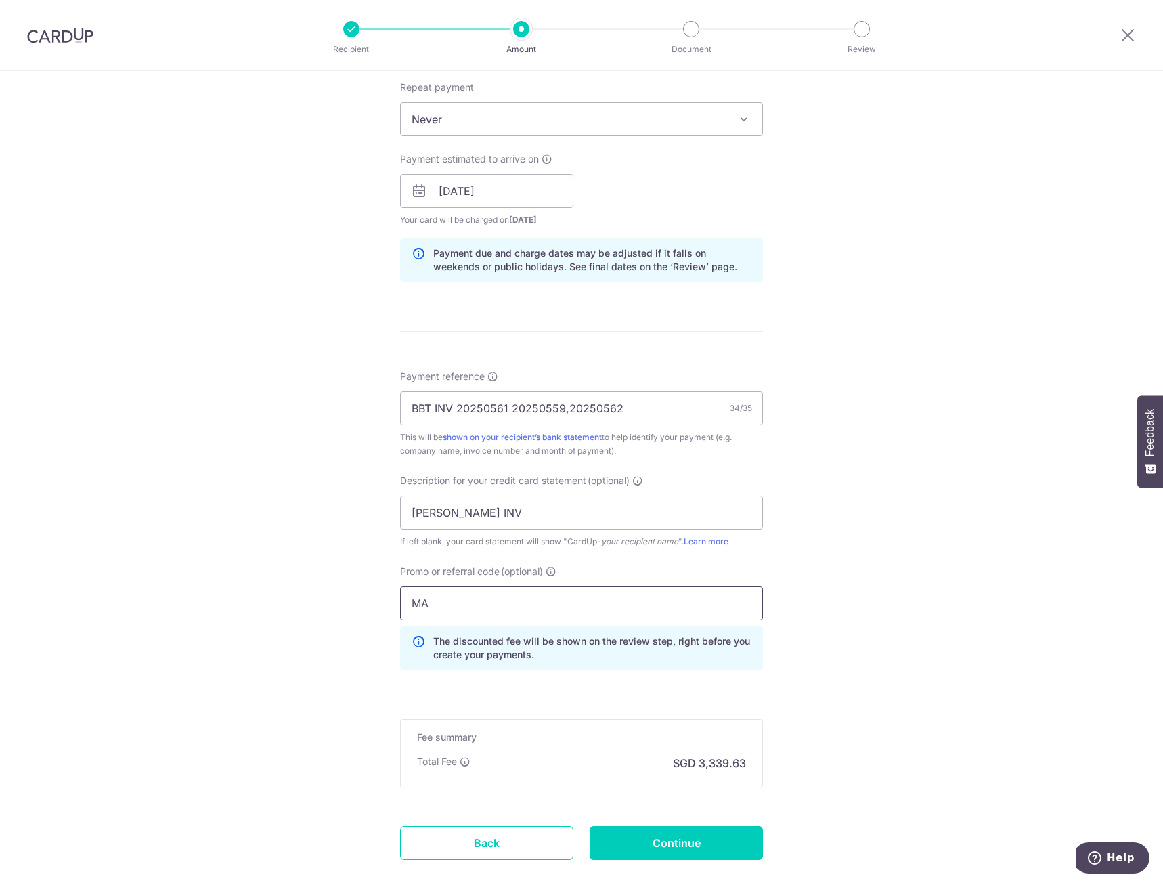
type input "M"
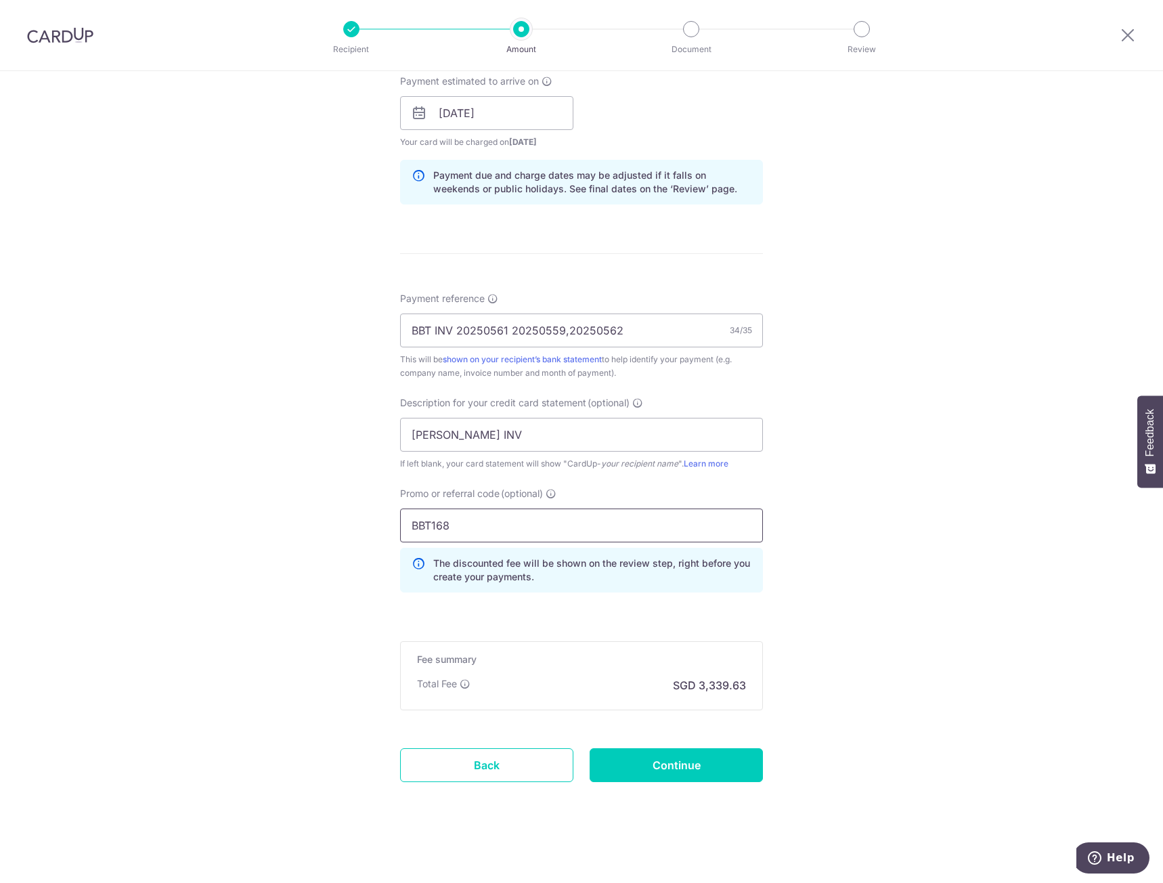
scroll to position [620, 0]
type input "BBT168"
click at [675, 765] on input "Continue" at bounding box center [676, 764] width 173 height 34
type input "Create Schedule"
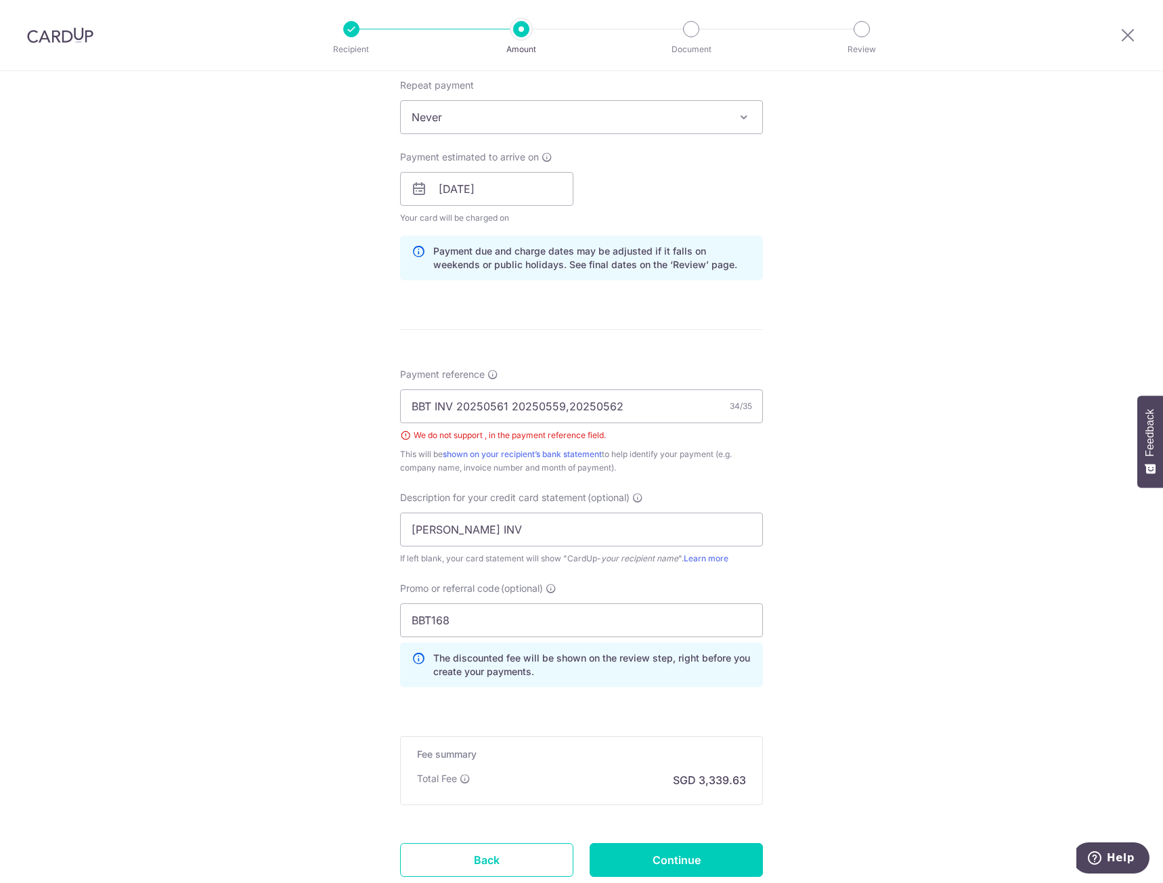
scroll to position [504, 0]
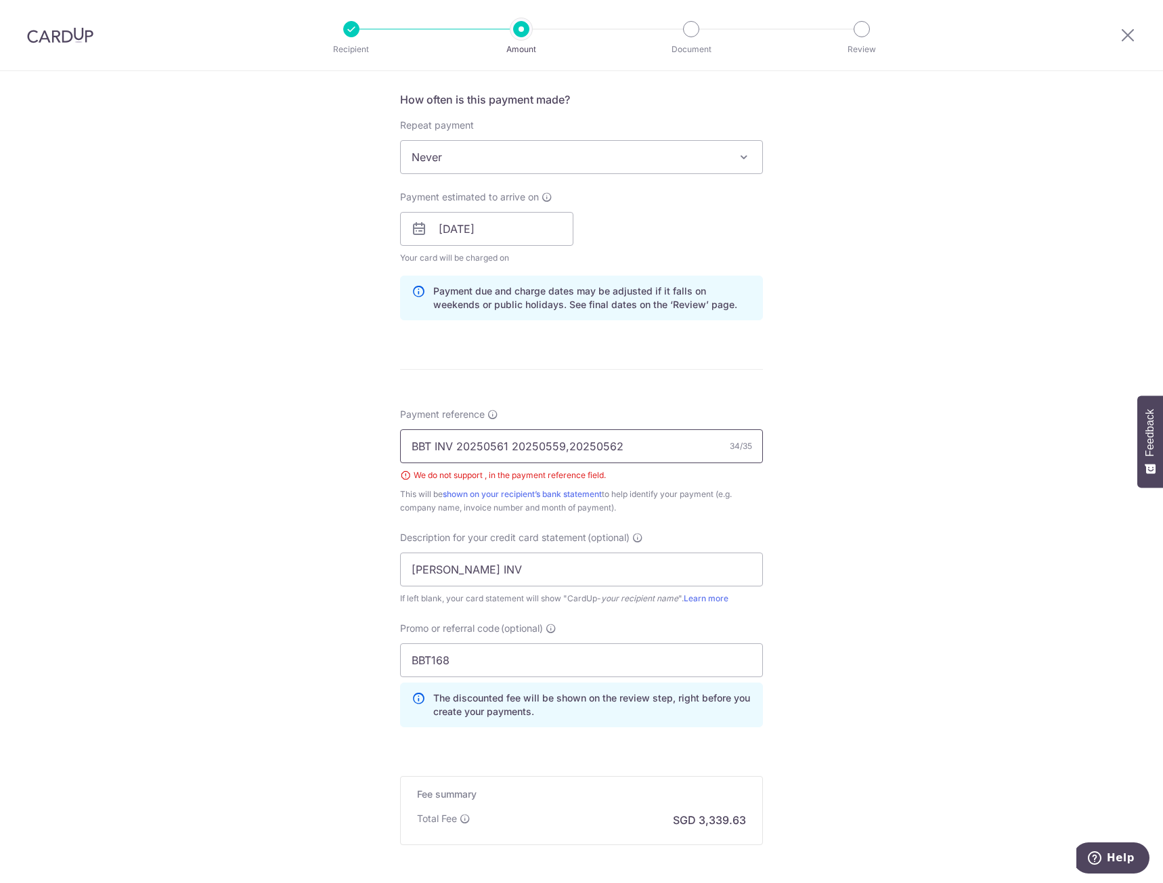
click at [562, 445] on input "BBT INV 20250561 20250559,20250562" at bounding box center [581, 446] width 363 height 34
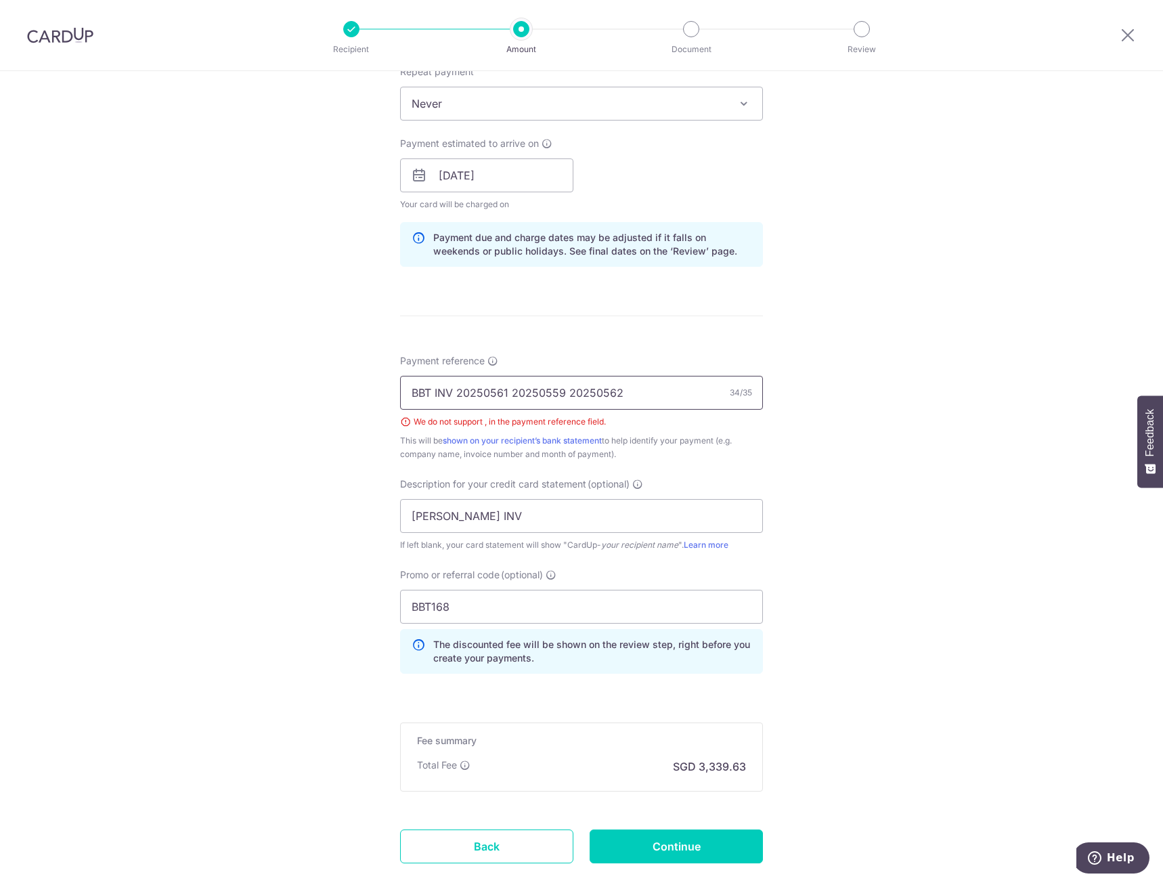
scroll to position [639, 0]
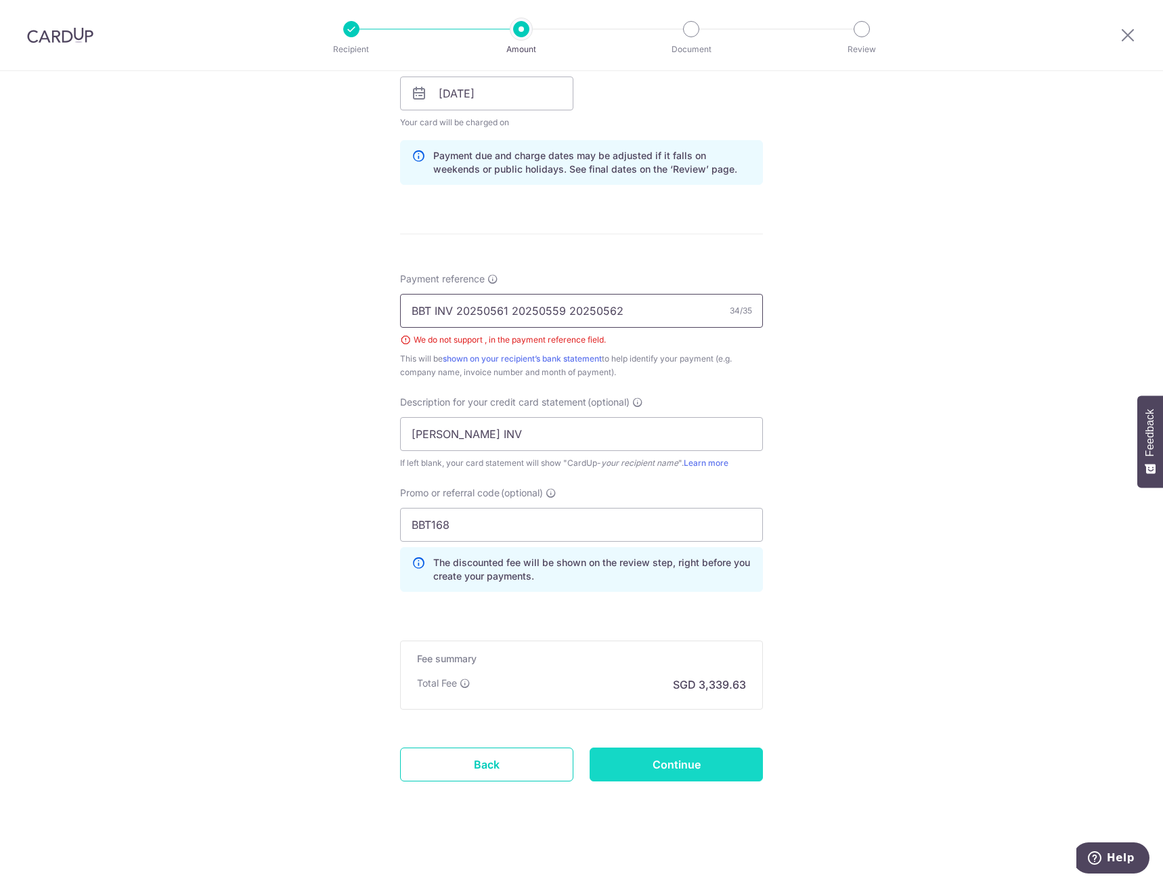
type input "BBT INV 20250561 20250559 20250562"
click at [665, 760] on input "Continue" at bounding box center [676, 764] width 173 height 34
type input "Create Schedule"
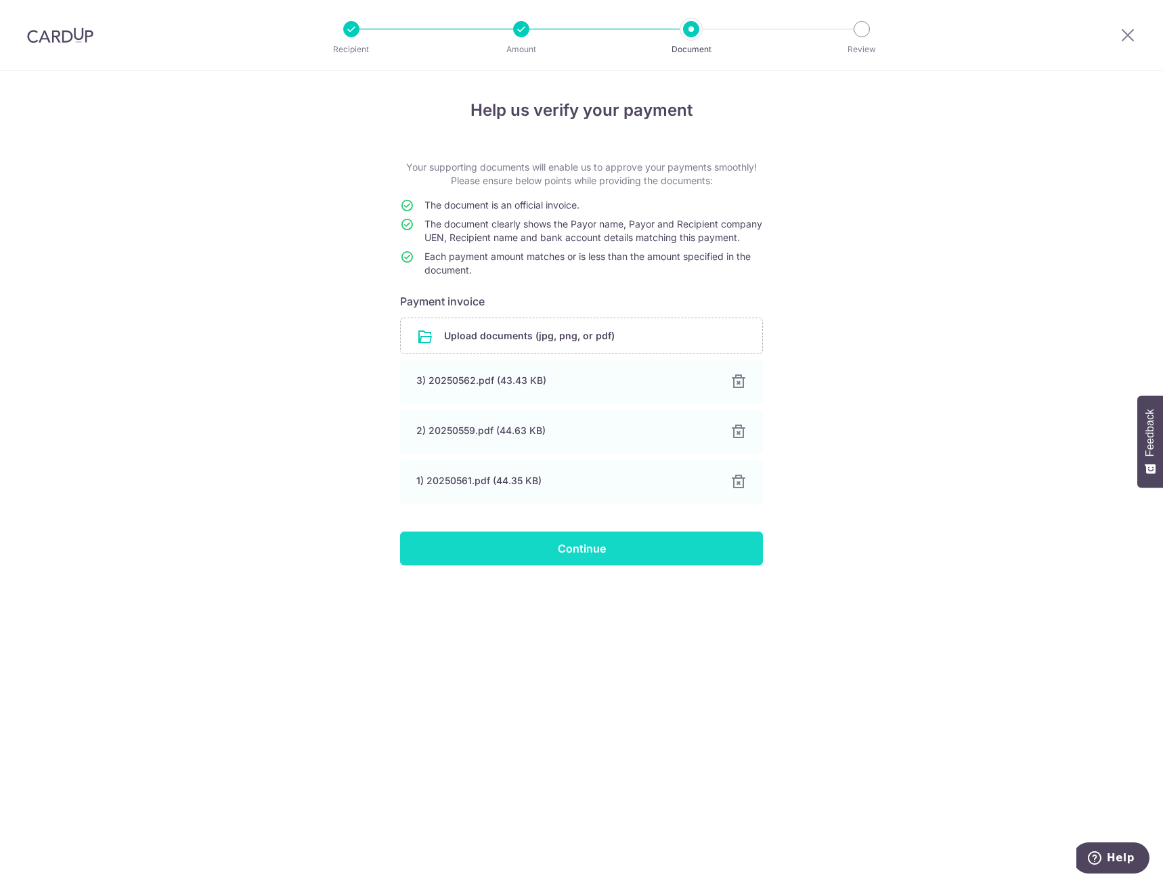
click at [604, 565] on input "Continue" at bounding box center [581, 548] width 363 height 34
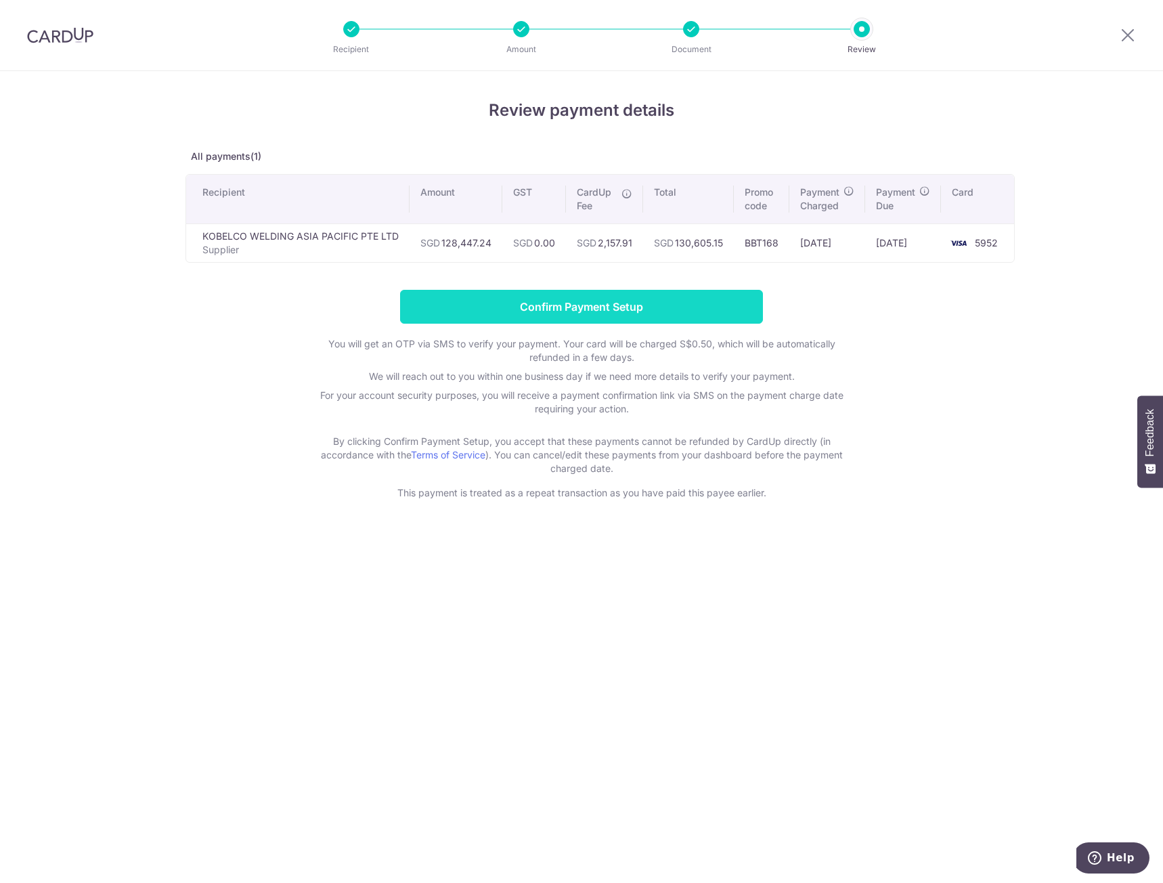
click at [577, 306] on input "Confirm Payment Setup" at bounding box center [581, 307] width 363 height 34
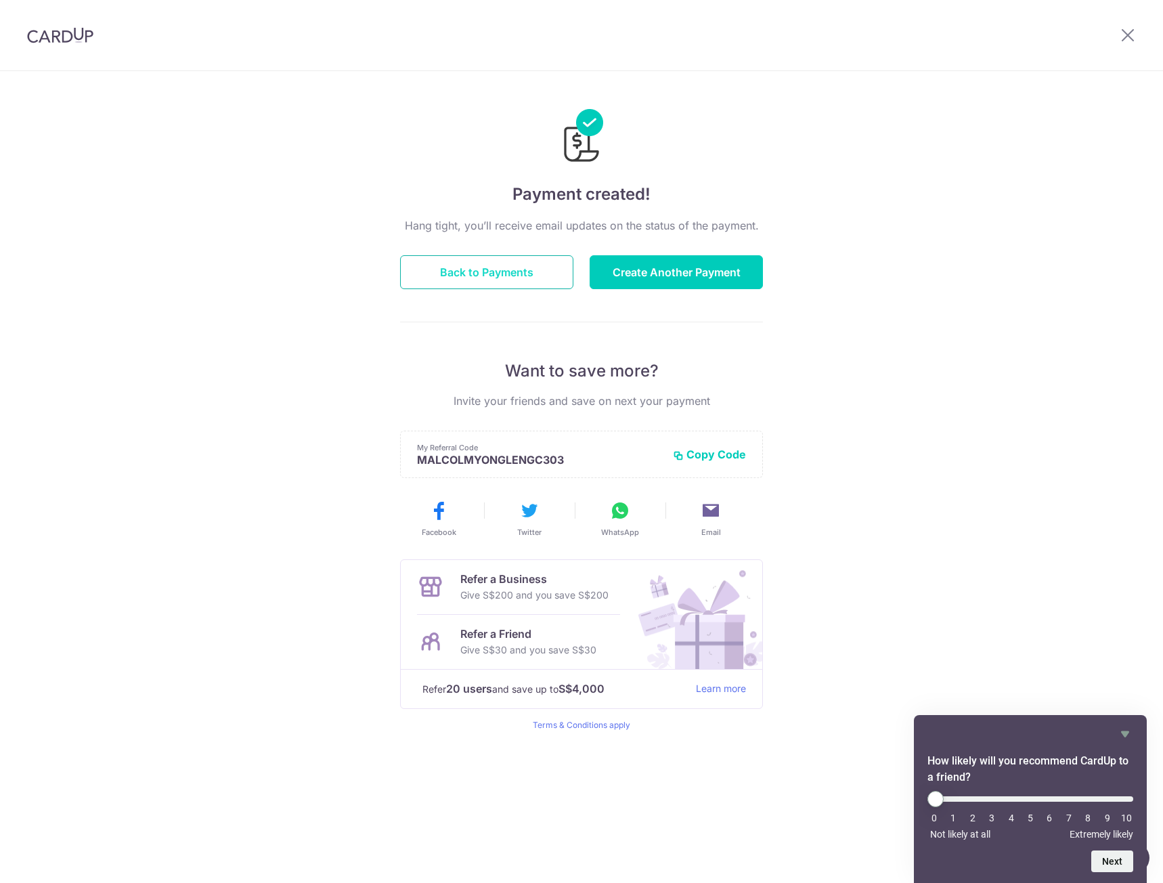
click at [497, 280] on button "Back to Payments" at bounding box center [486, 272] width 173 height 34
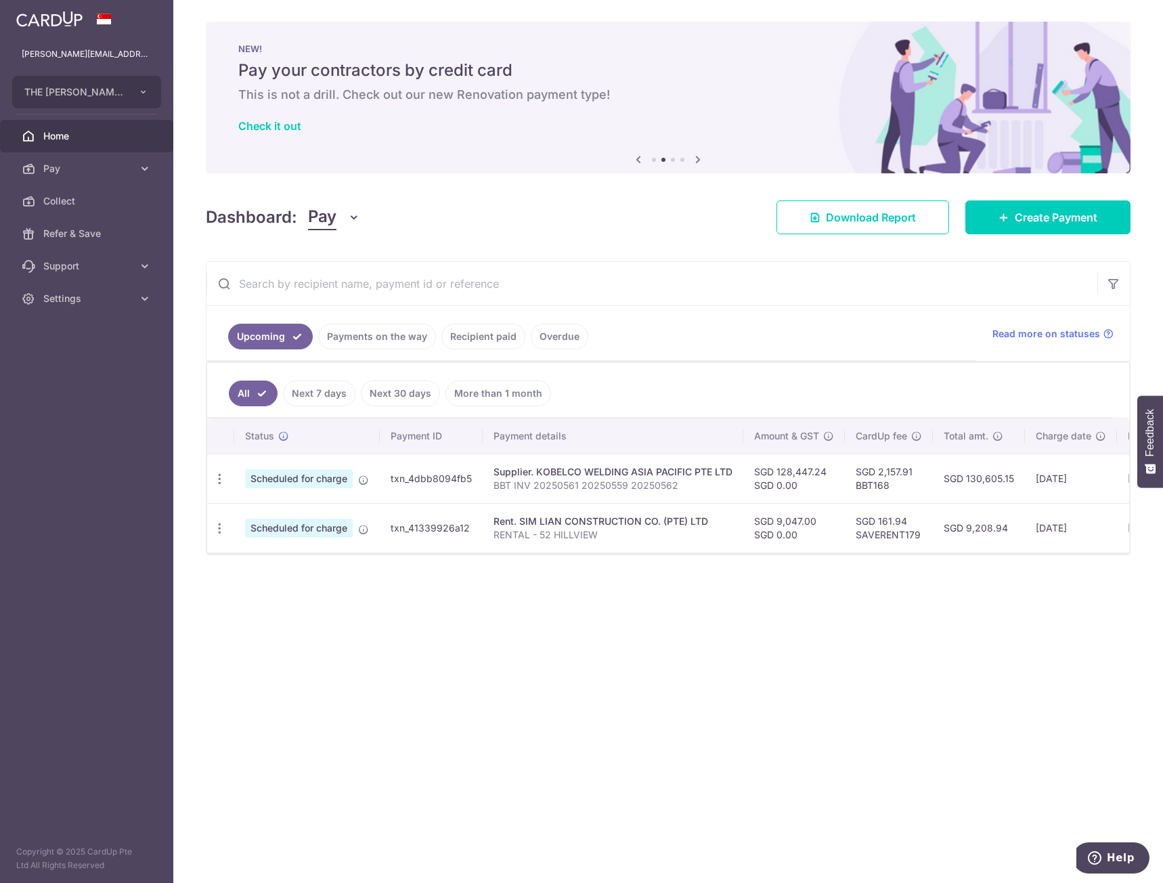
click at [68, 133] on span "Home" at bounding box center [87, 136] width 89 height 14
